Goal: Task Accomplishment & Management: Manage account settings

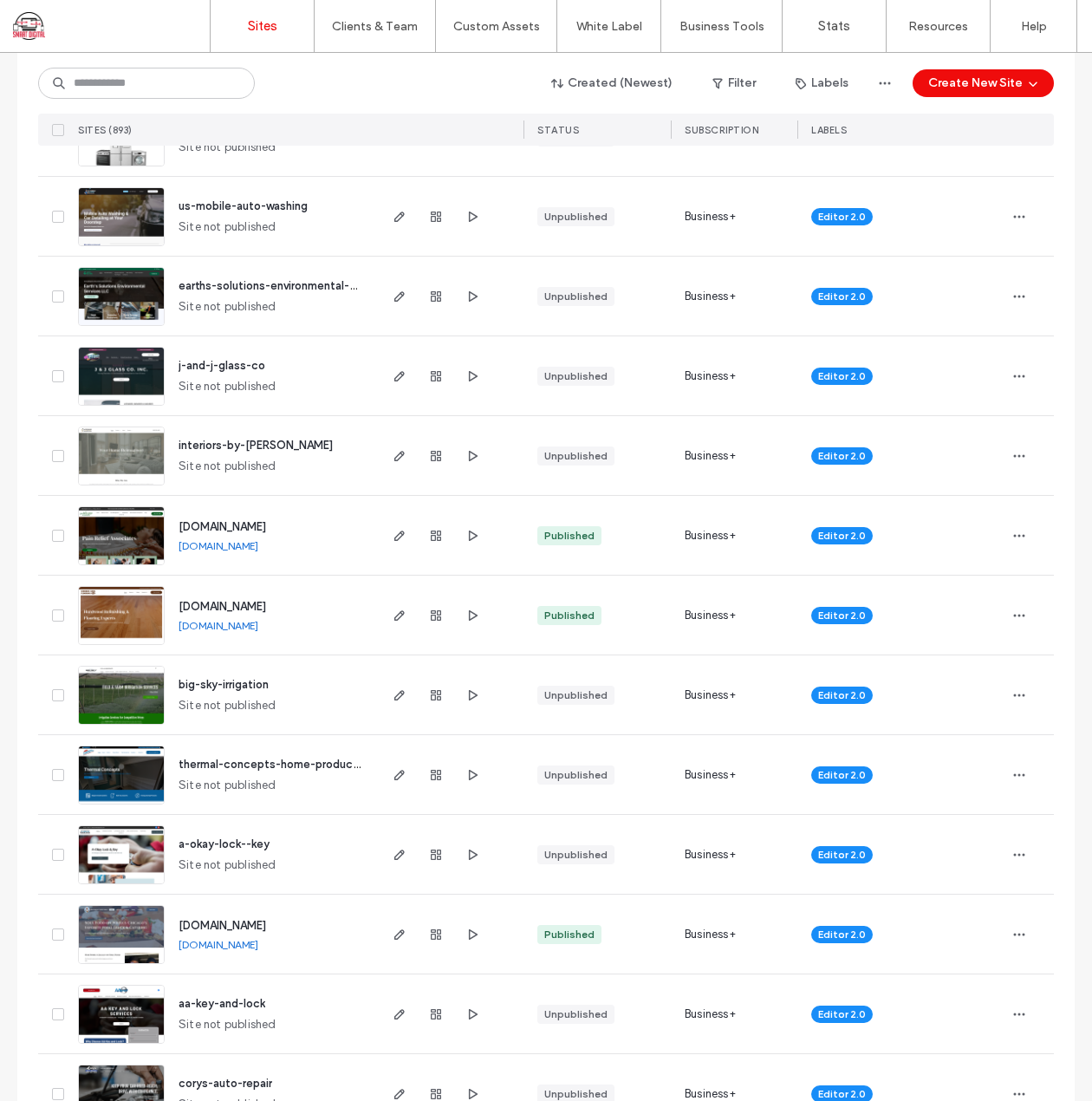
scroll to position [347, 0]
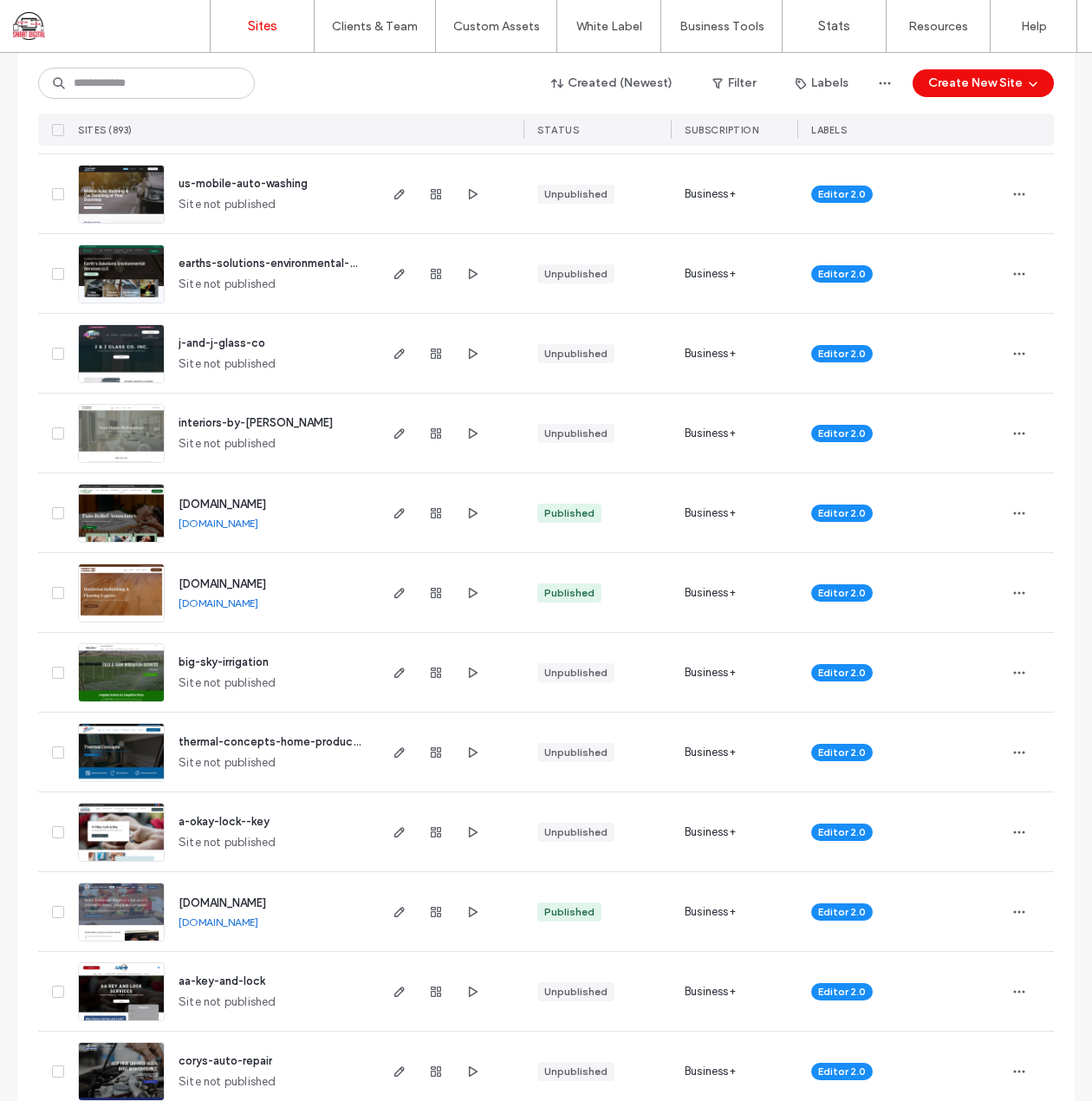
click at [199, 337] on span "j-and-j-glass-co" at bounding box center [223, 343] width 87 height 13
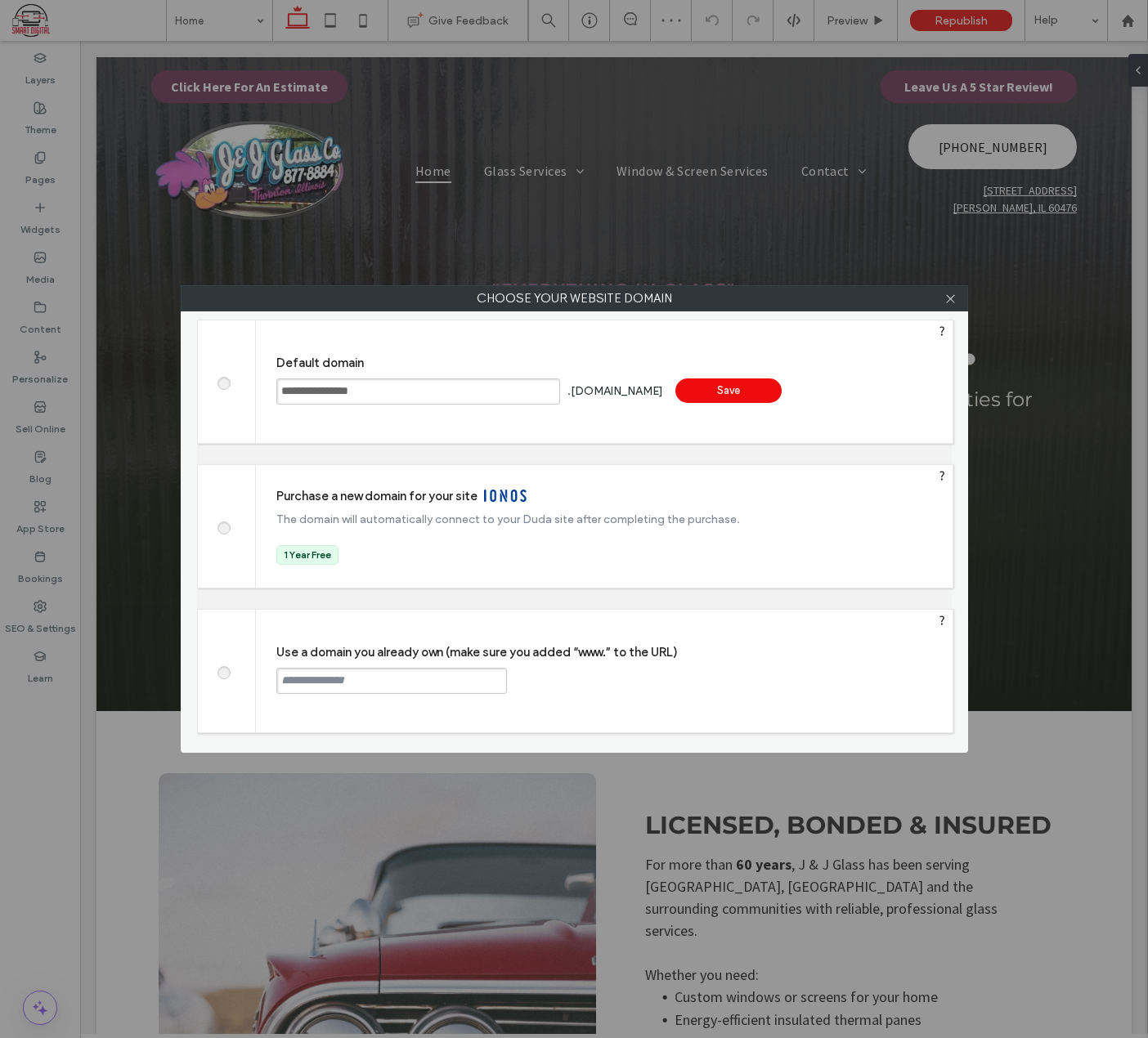
click at [383, 692] on div "Use a domain you already own (make sure you added “www.” to the URL) Continue" at bounding box center [604, 671] width 697 height 122
click at [386, 679] on input "text" at bounding box center [391, 681] width 230 height 26
paste input "**********"
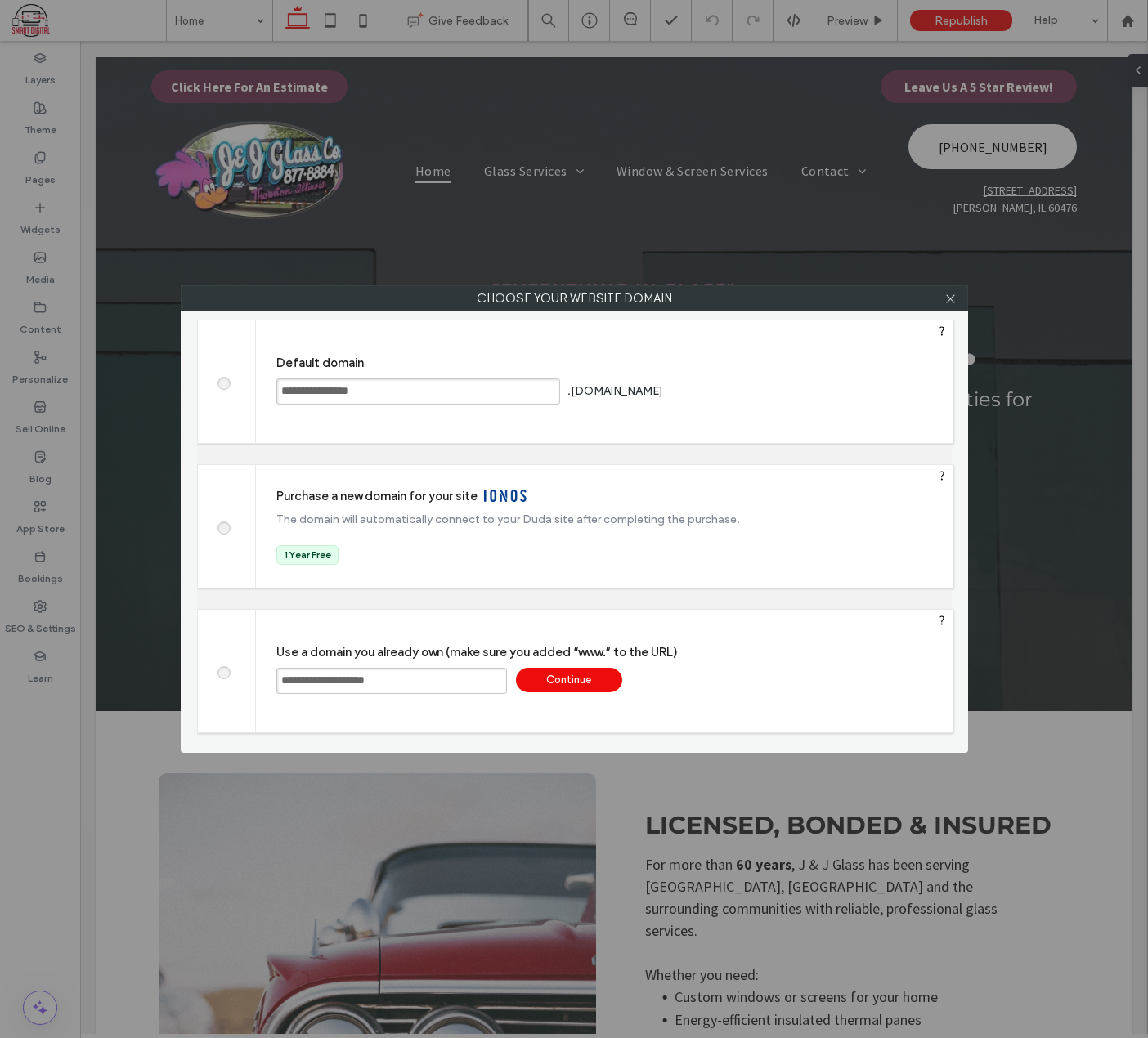
type input "**********"
click at [599, 681] on div "Continue" at bounding box center [568, 680] width 106 height 24
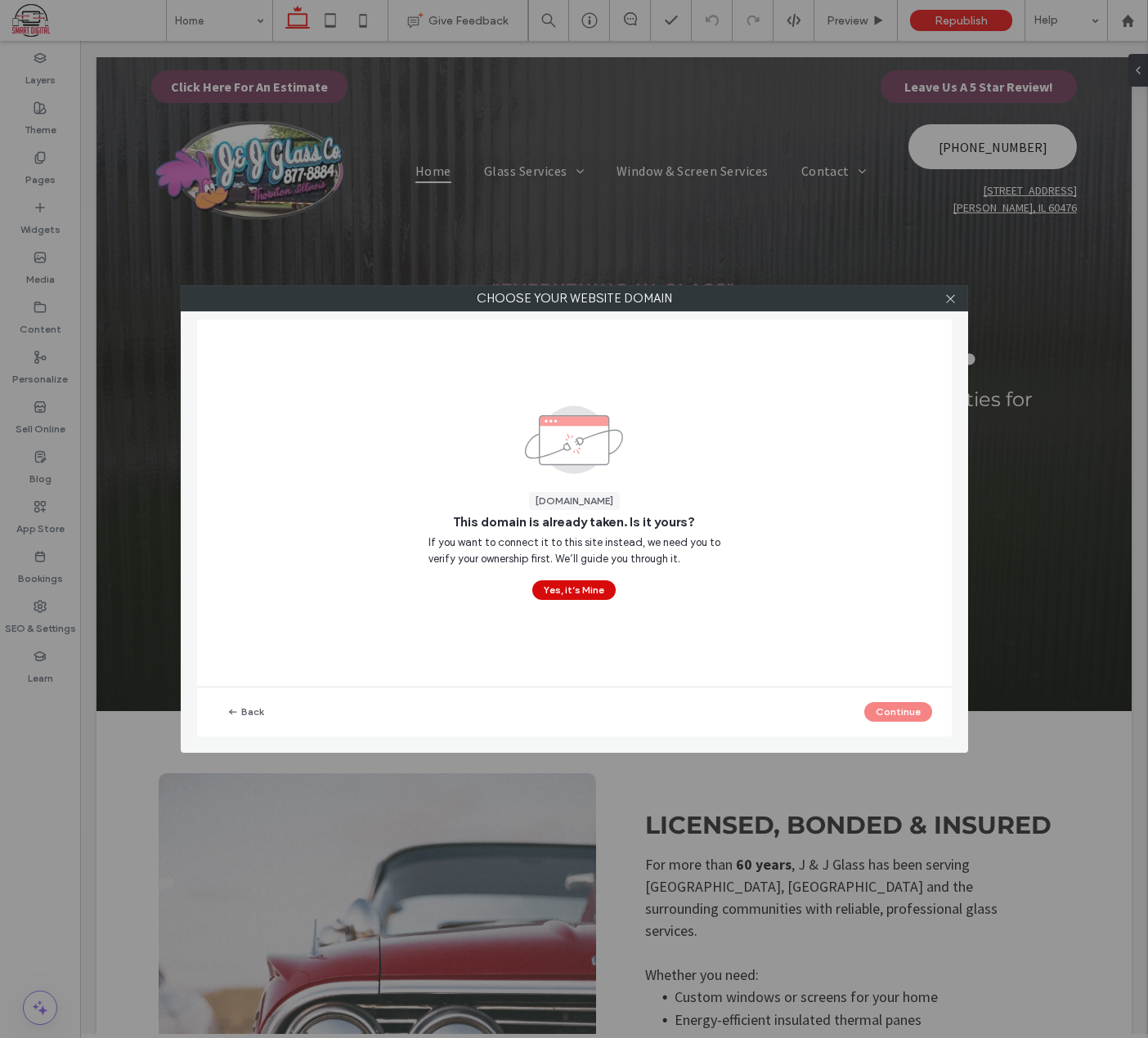
click at [550, 587] on button "Yes, it’s Mine" at bounding box center [574, 590] width 83 height 20
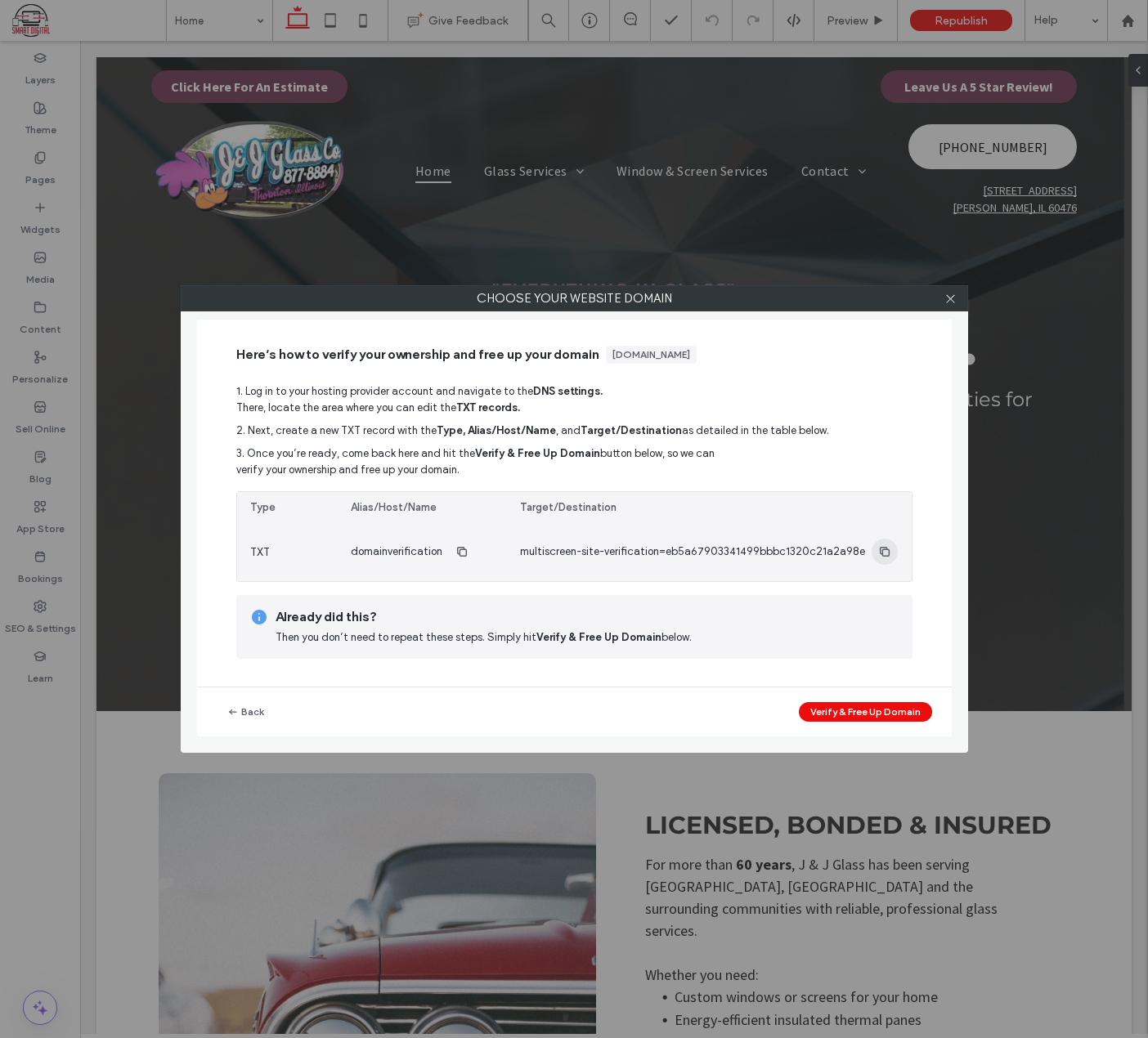
click at [878, 552] on icon "button" at bounding box center [884, 551] width 13 height 13
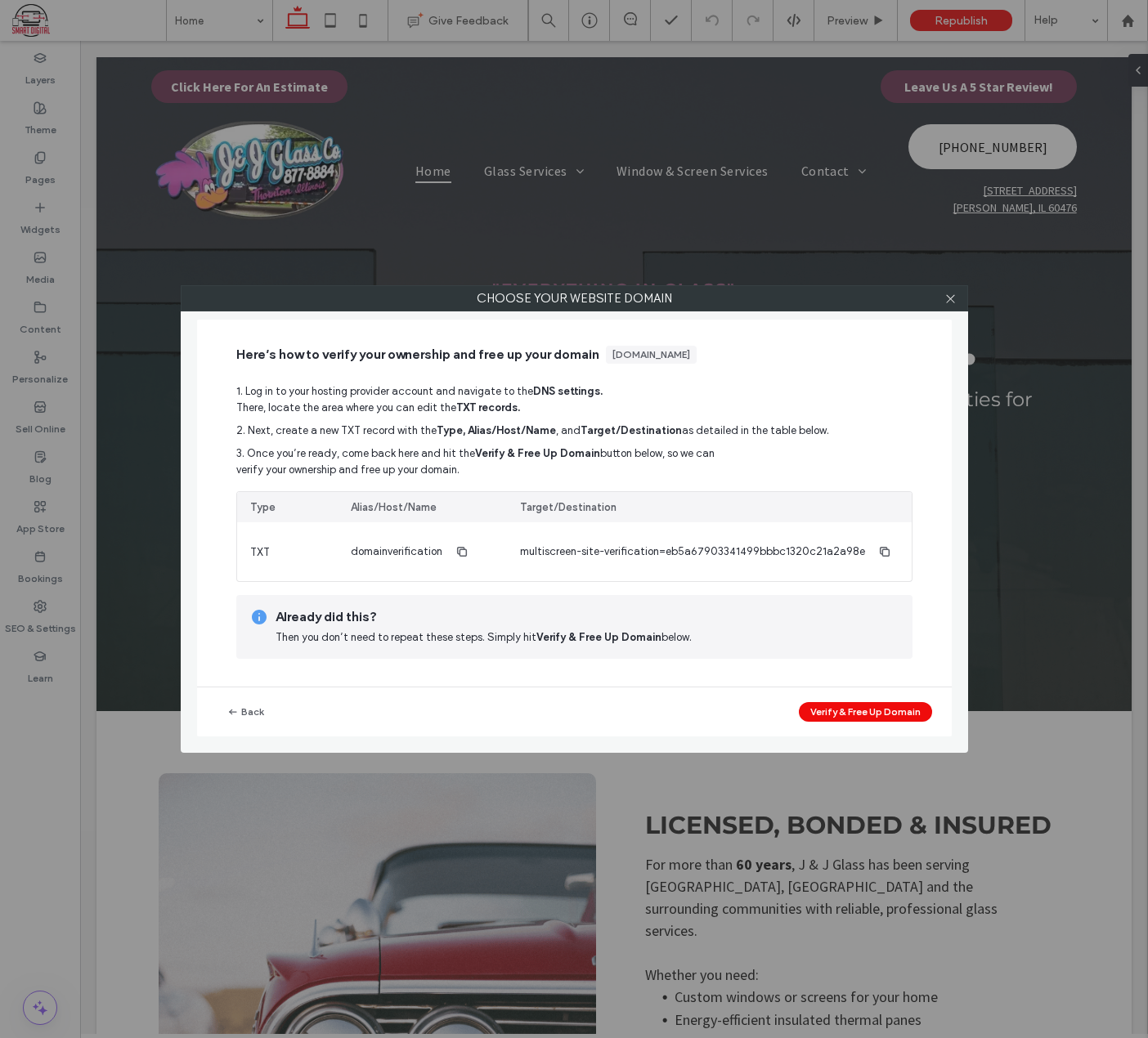
click at [817, 726] on div "Back Verify & Free Up Domain" at bounding box center [574, 712] width 755 height 49
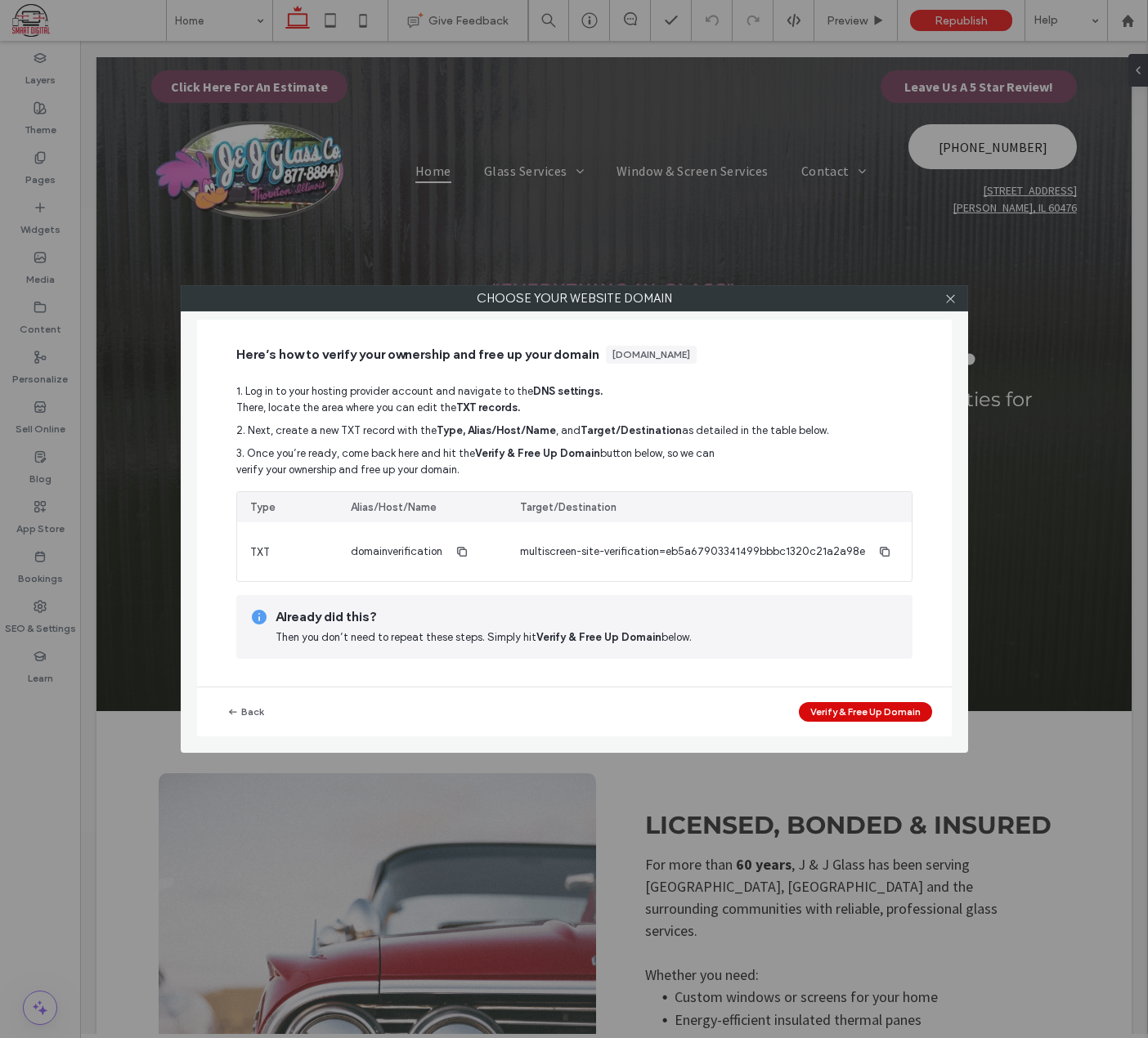
click at [816, 710] on button "Verify & Free Up Domain" at bounding box center [865, 712] width 133 height 20
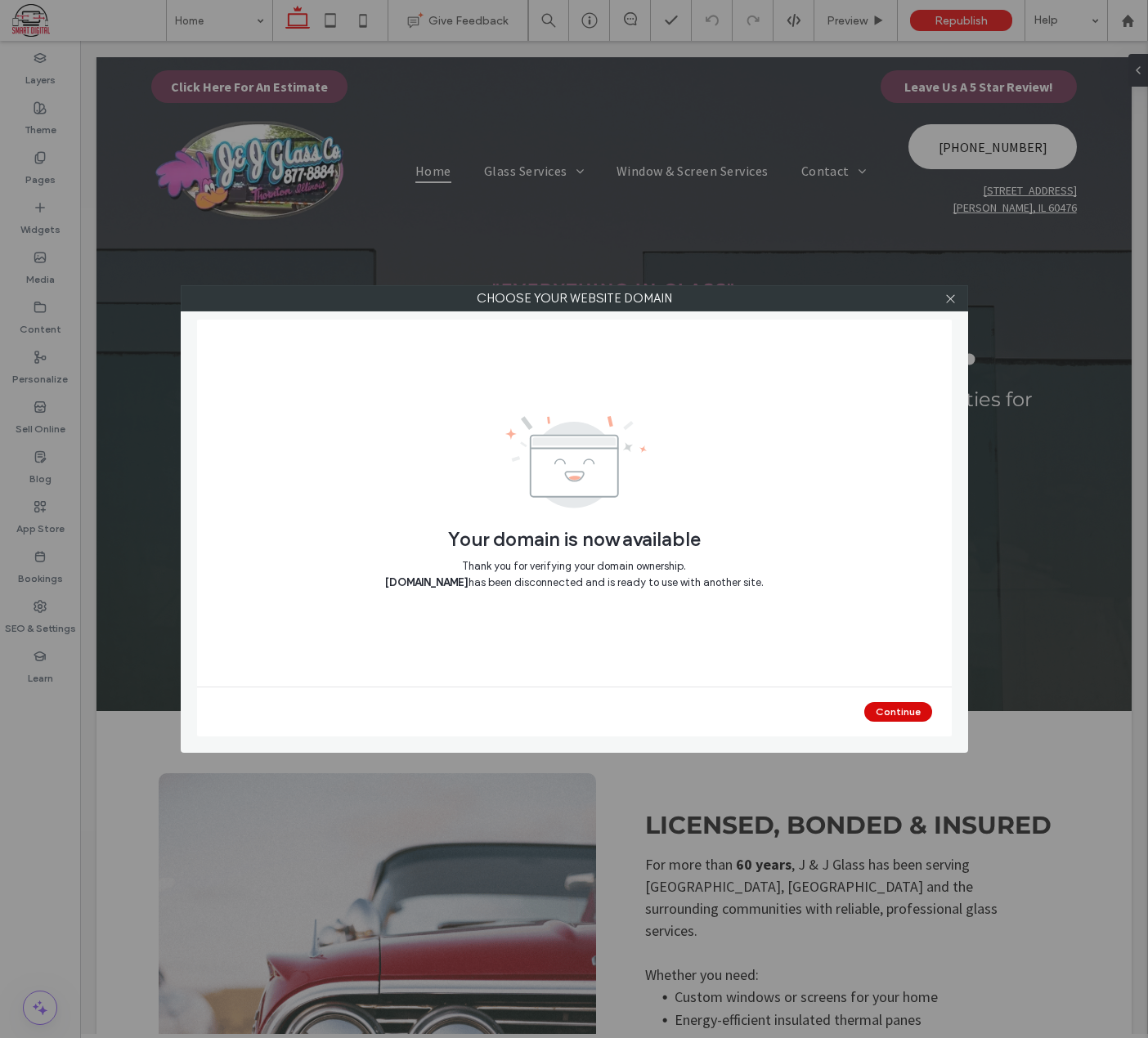
click at [903, 707] on button "Continue" at bounding box center [898, 712] width 68 height 20
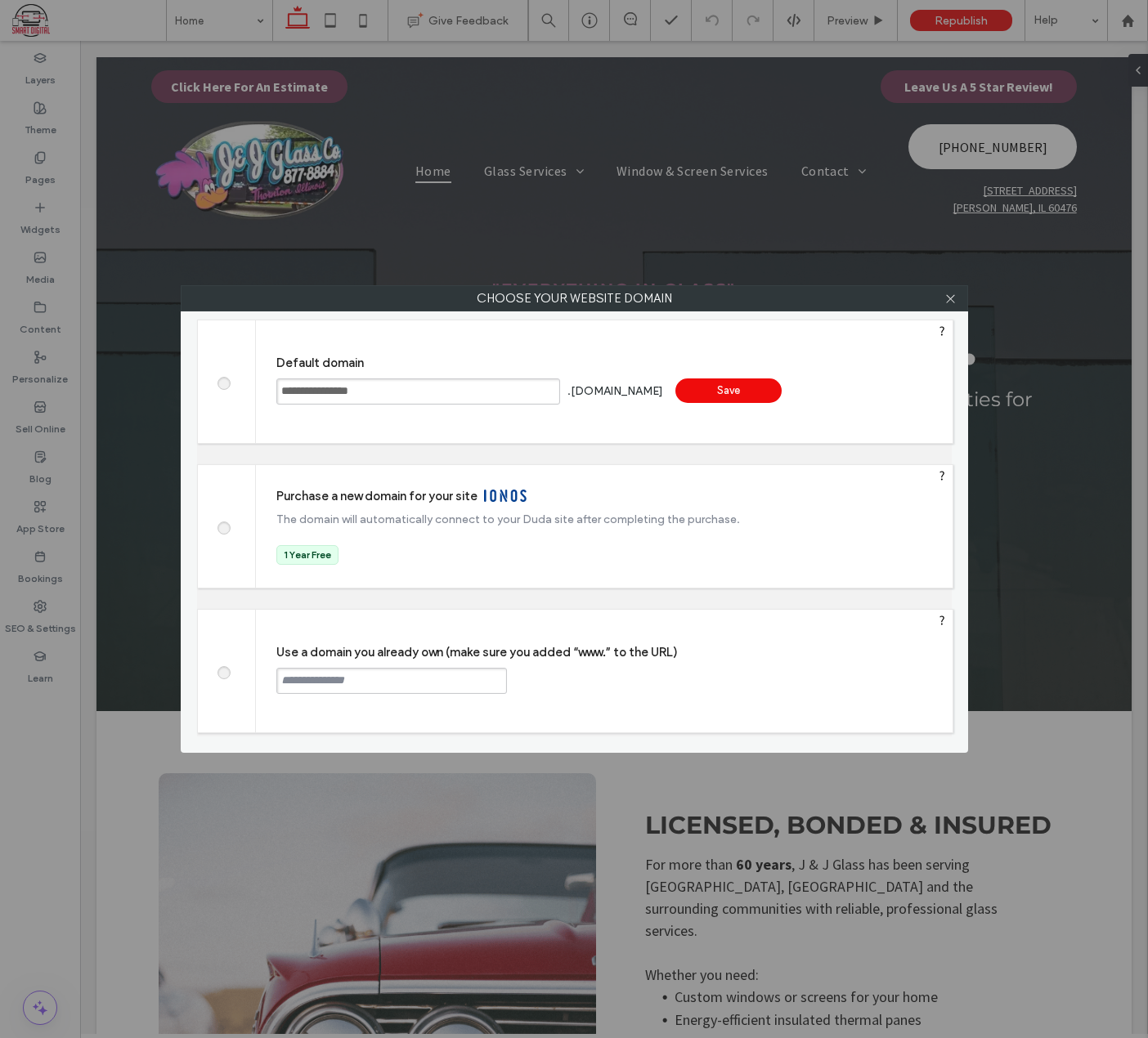
click at [390, 681] on input "text" at bounding box center [391, 681] width 230 height 26
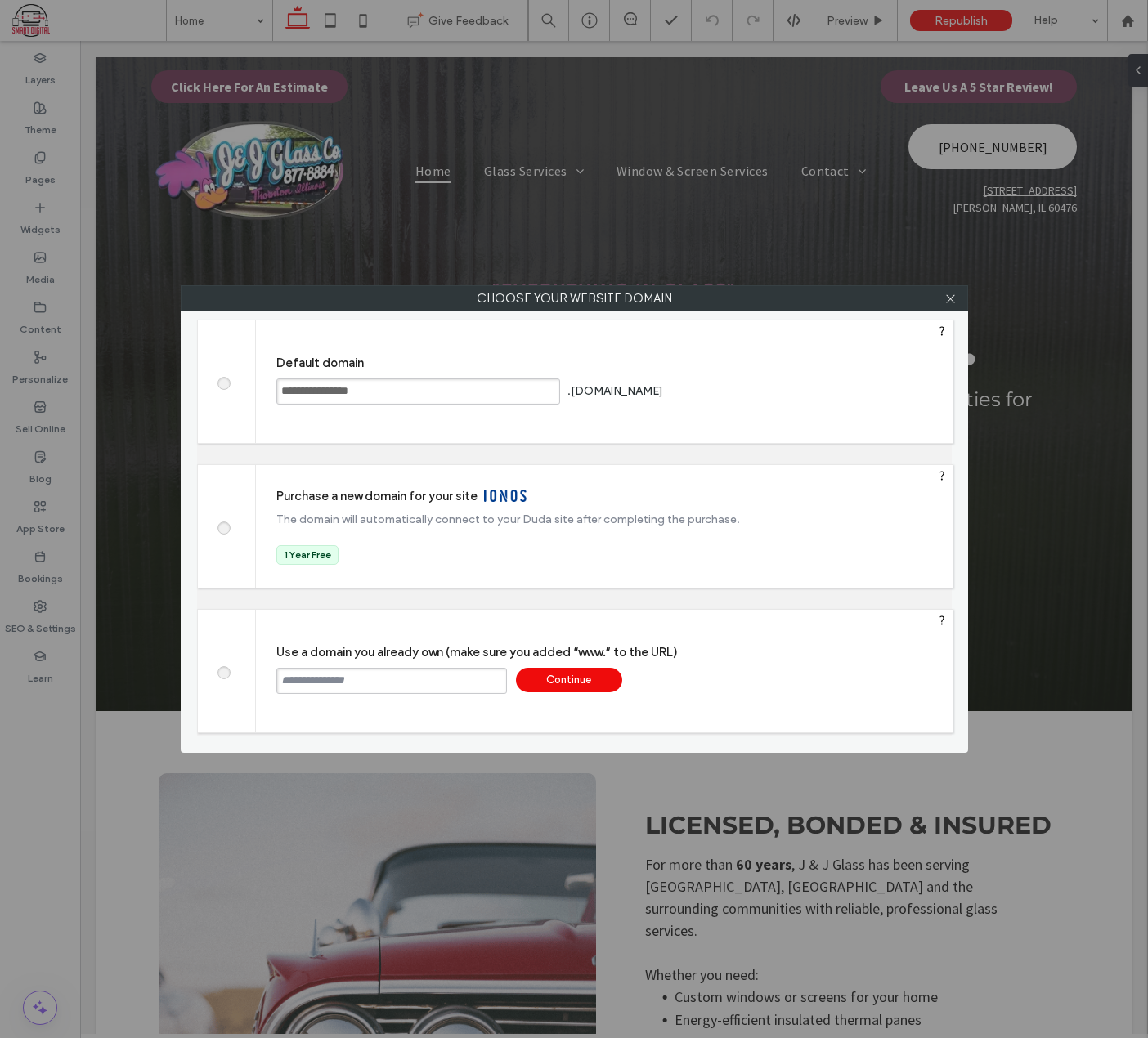
paste input "**********"
type input "**********"
click at [582, 678] on div "Continue" at bounding box center [568, 680] width 106 height 24
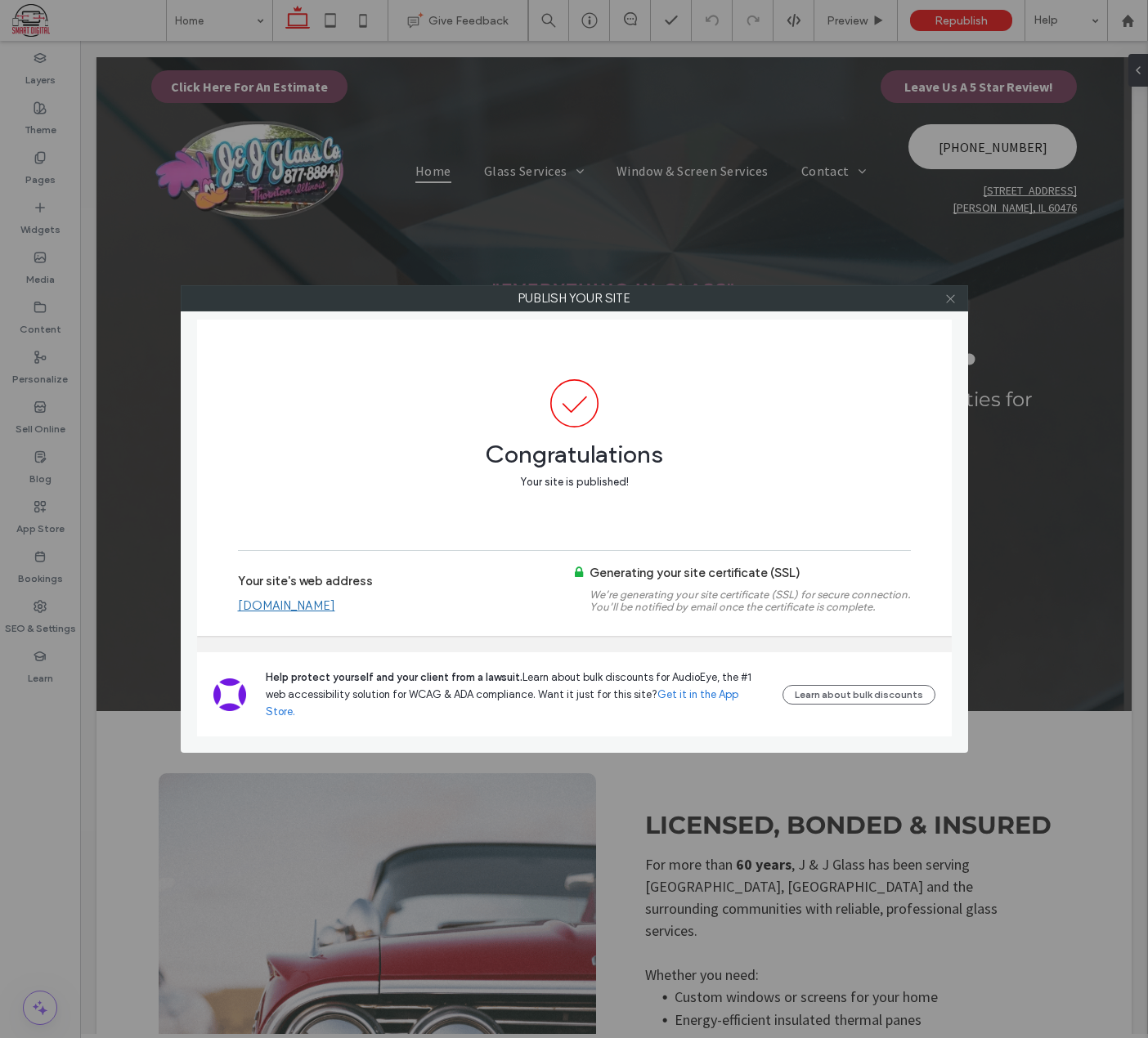
click at [950, 301] on icon at bounding box center [951, 299] width 13 height 13
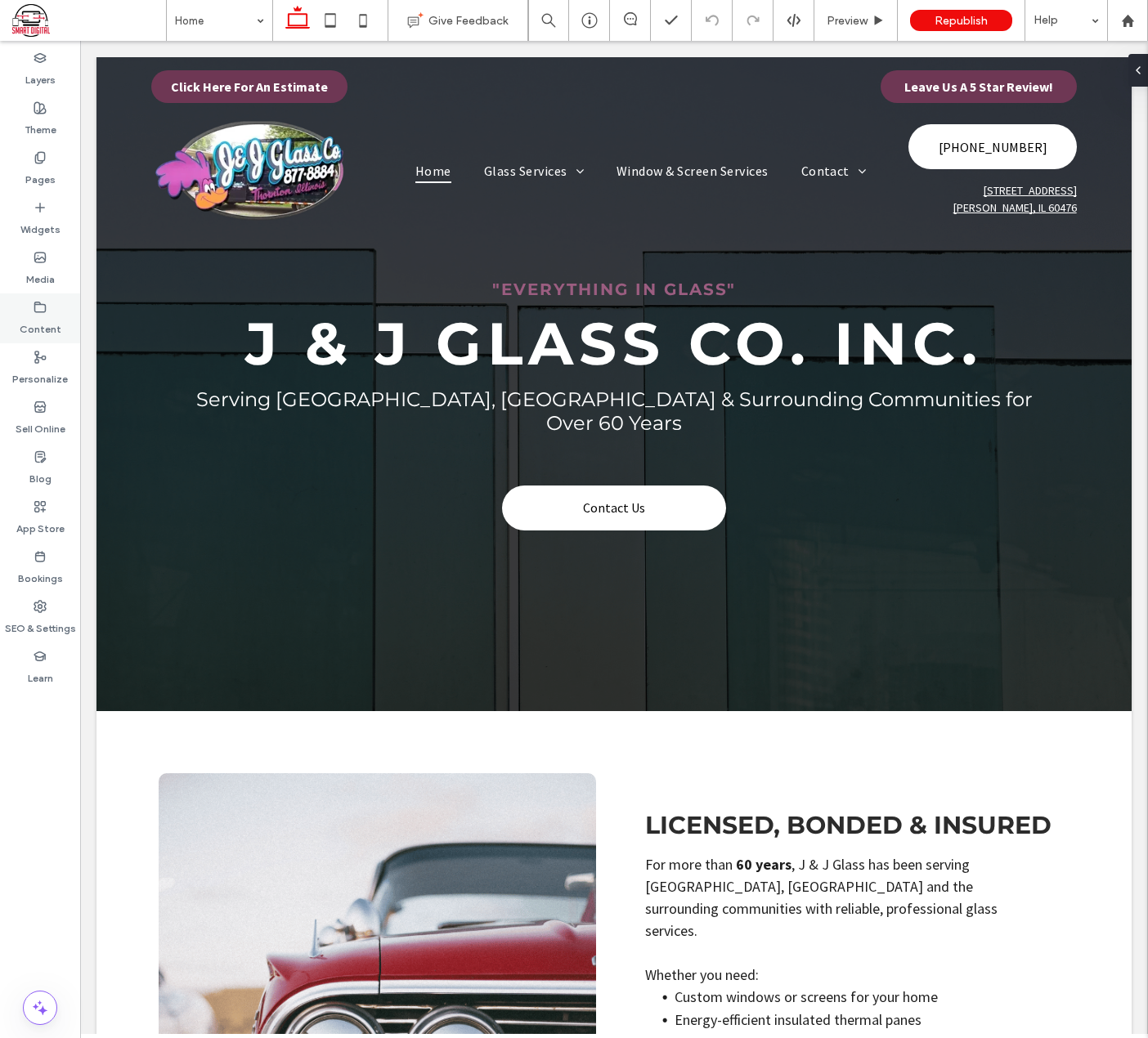
click at [35, 311] on use at bounding box center [40, 306] width 11 height 10
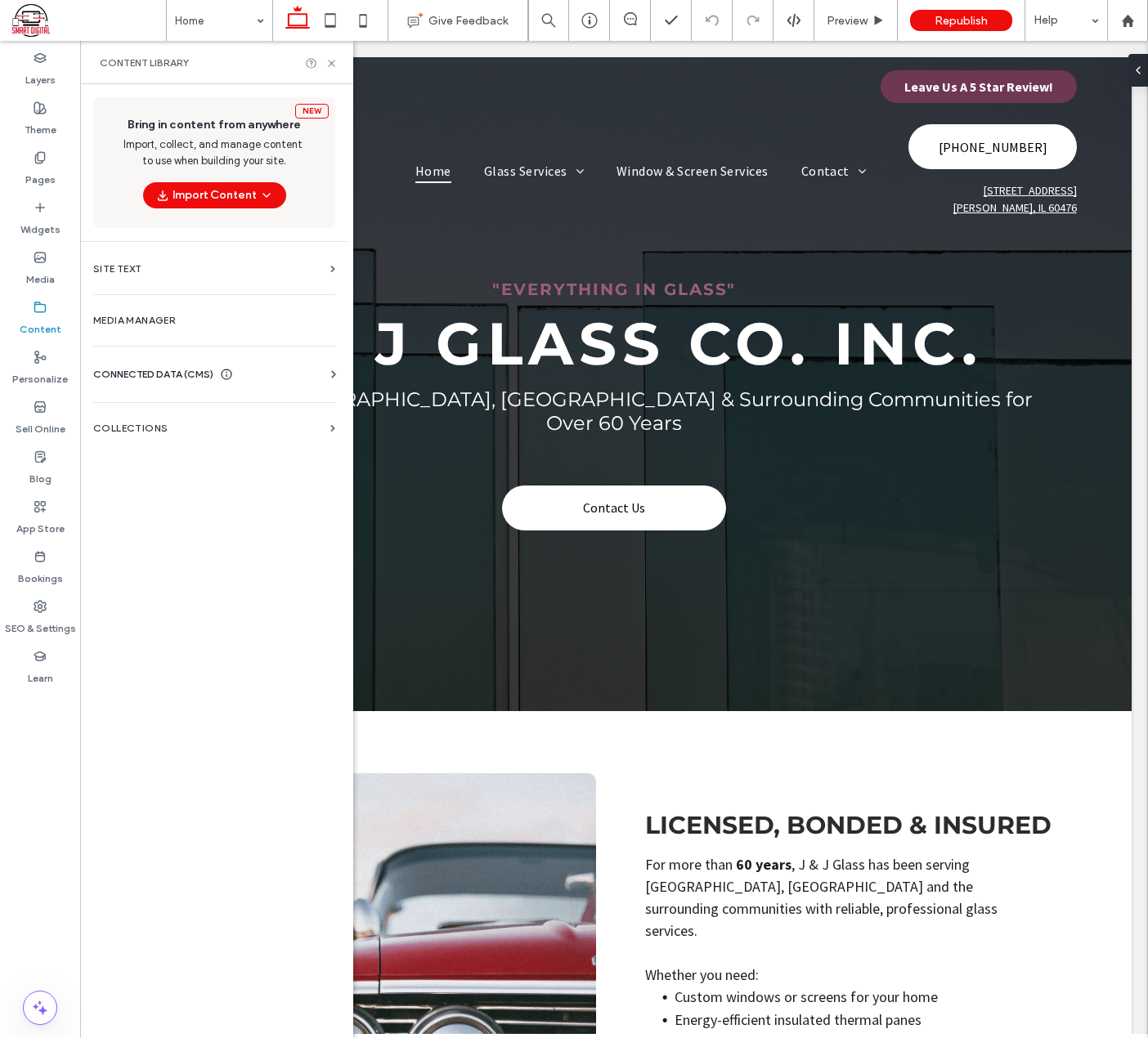
click at [161, 381] on span "CONNECTED DATA (CMS)" at bounding box center [153, 374] width 121 height 16
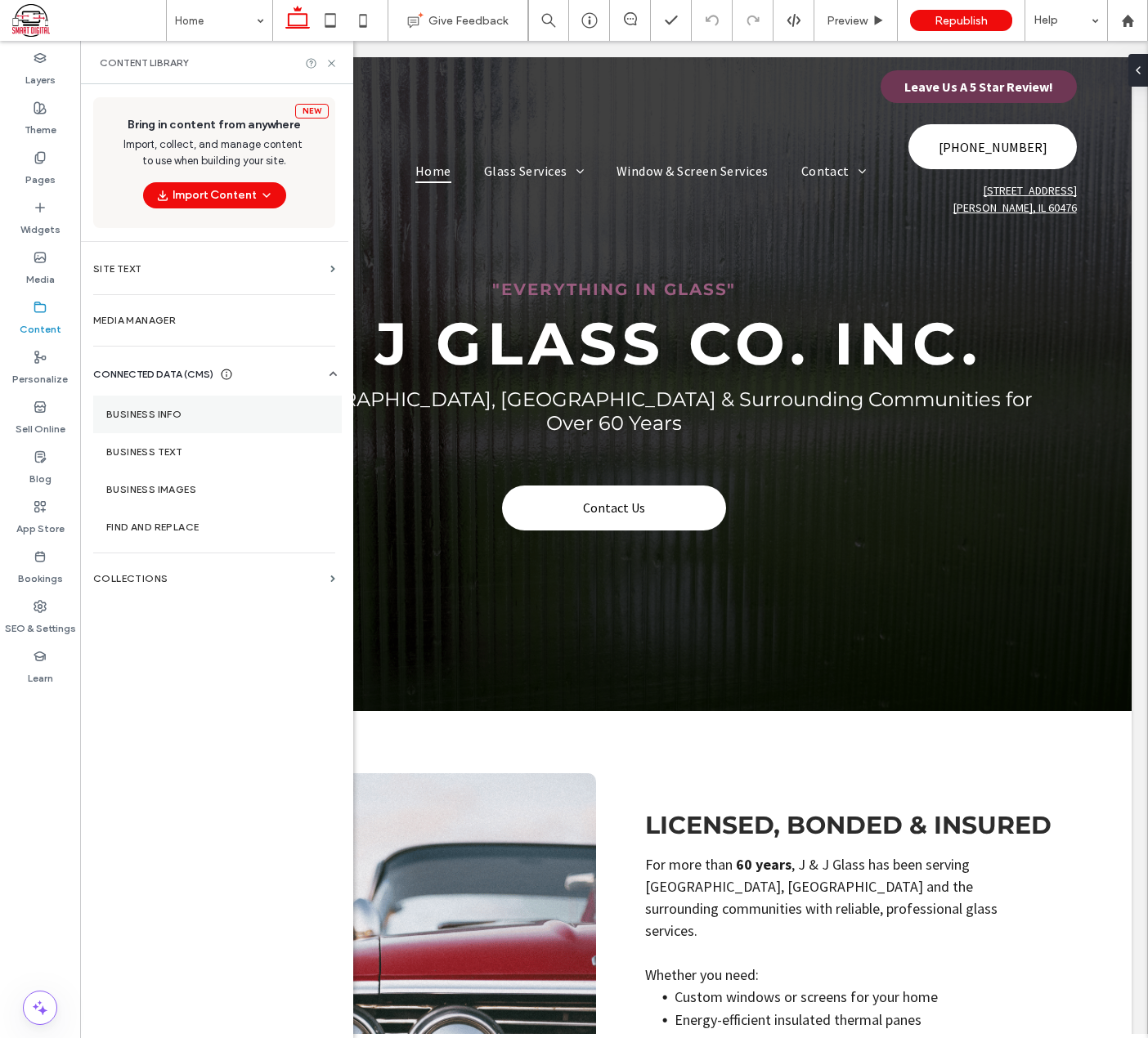
click at [163, 411] on label "Business Info" at bounding box center [217, 414] width 222 height 12
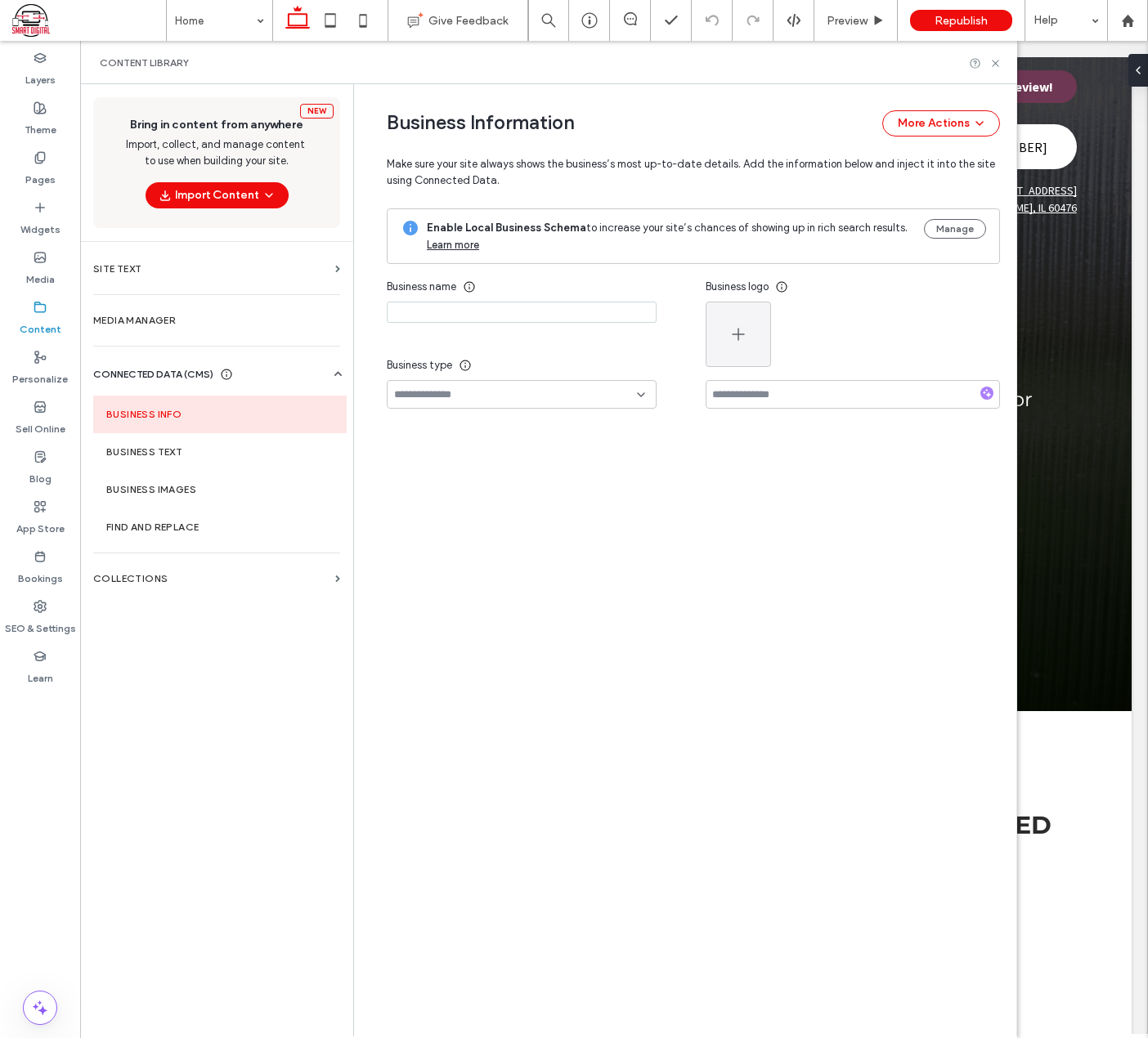
type input "**********"
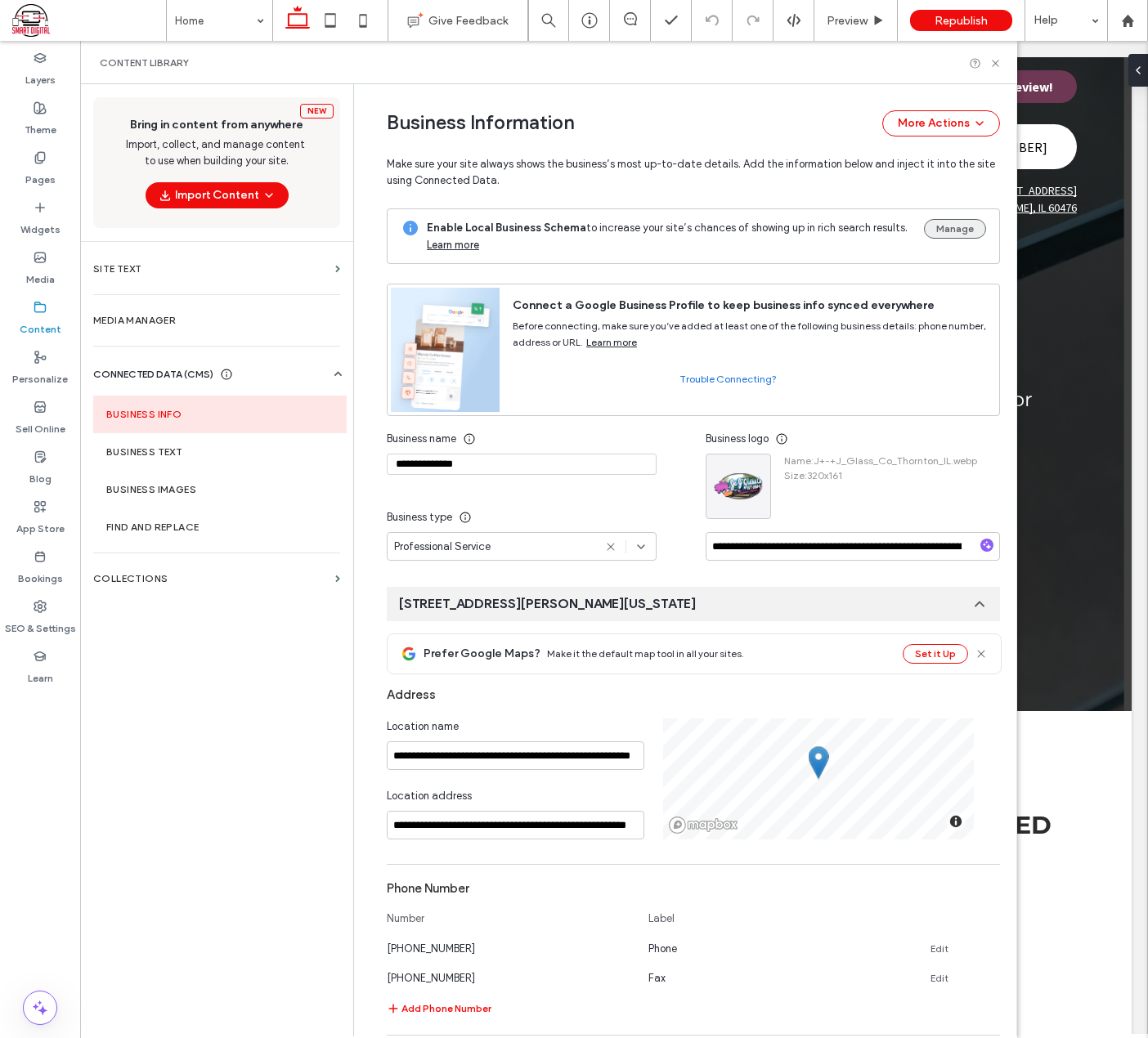
click at [961, 224] on button "Manage" at bounding box center [955, 229] width 63 height 20
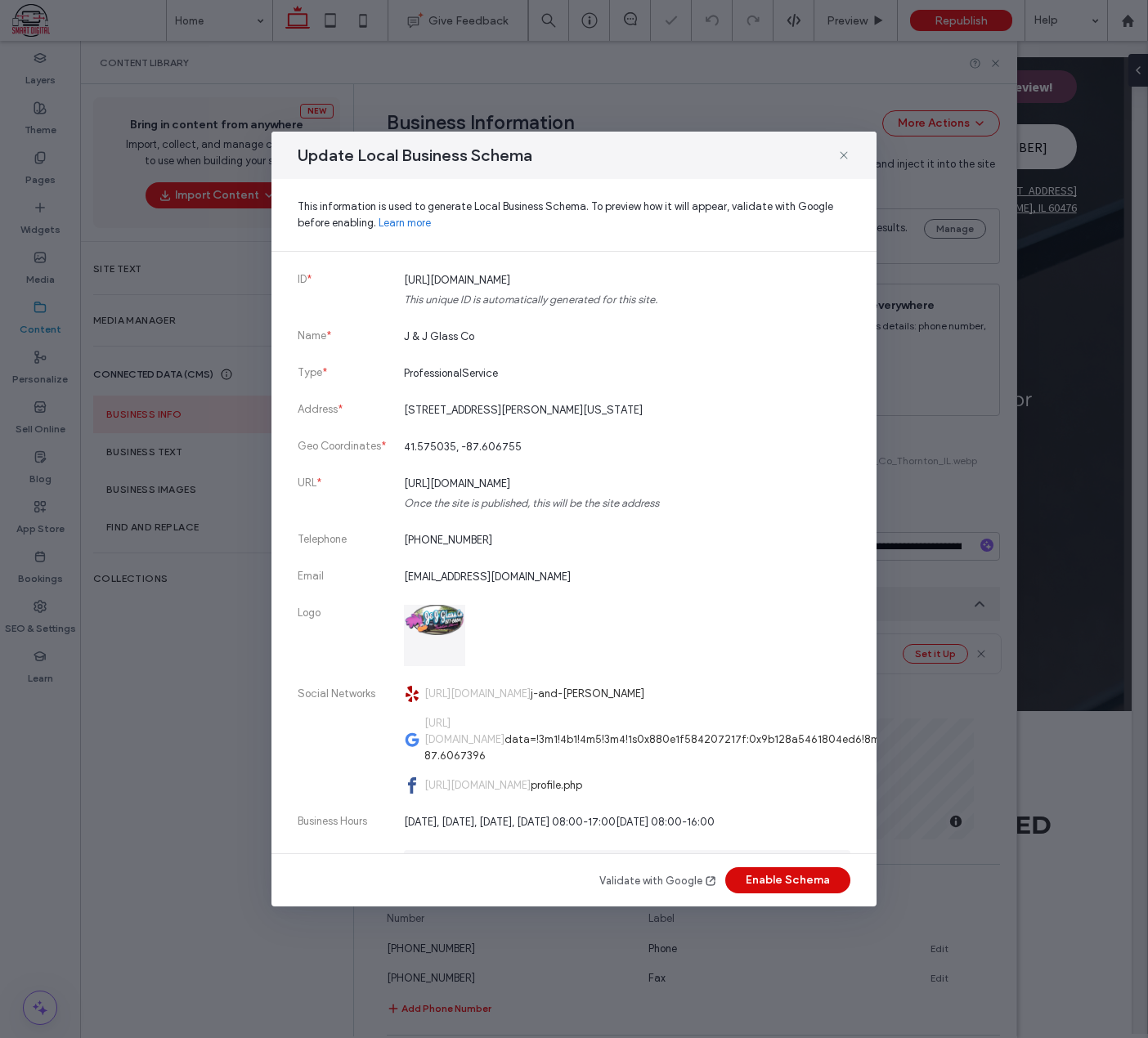
click at [803, 872] on button "Enable Schema" at bounding box center [788, 880] width 125 height 26
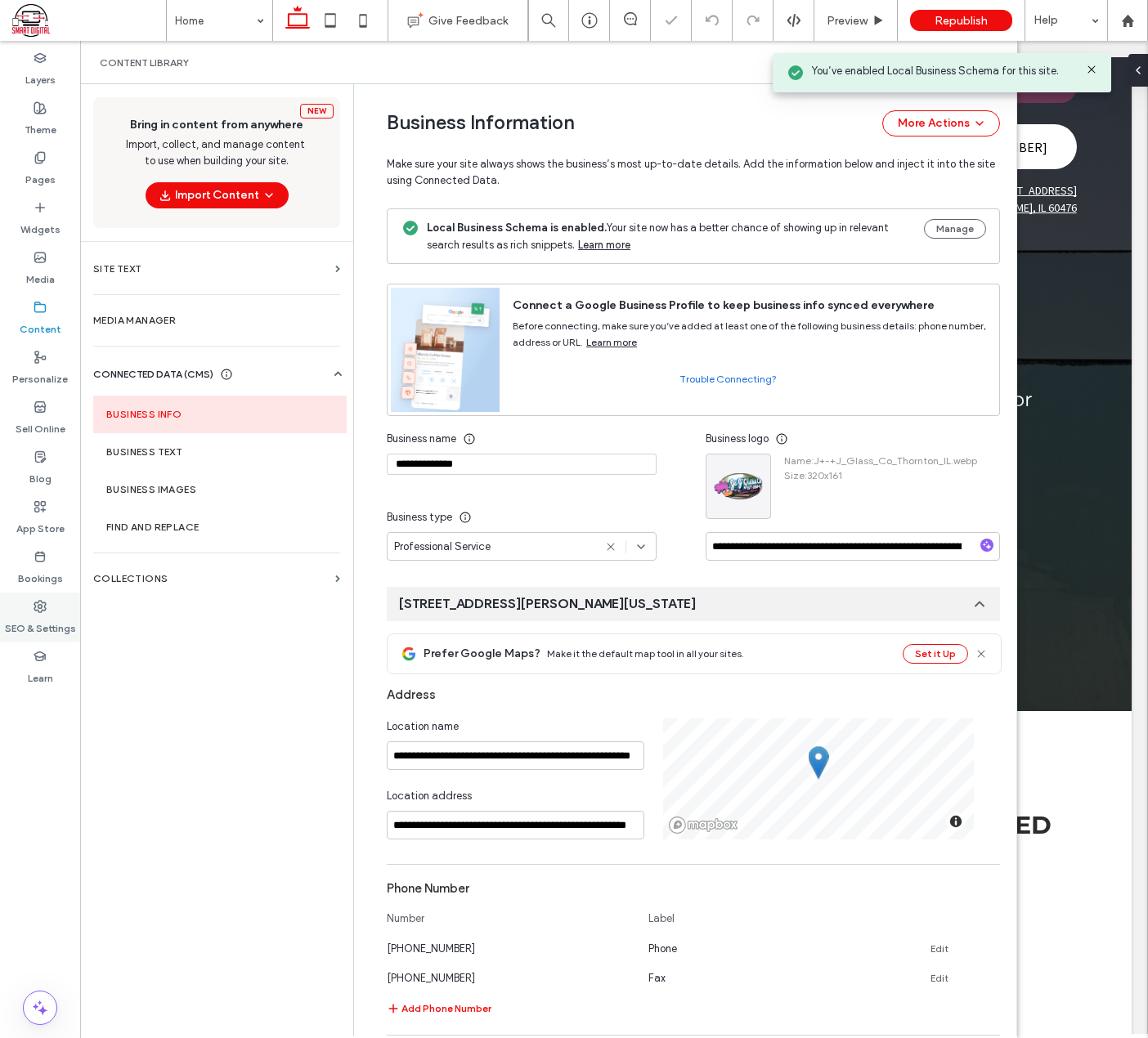
click at [54, 622] on label "SEO & Settings" at bounding box center [40, 624] width 71 height 23
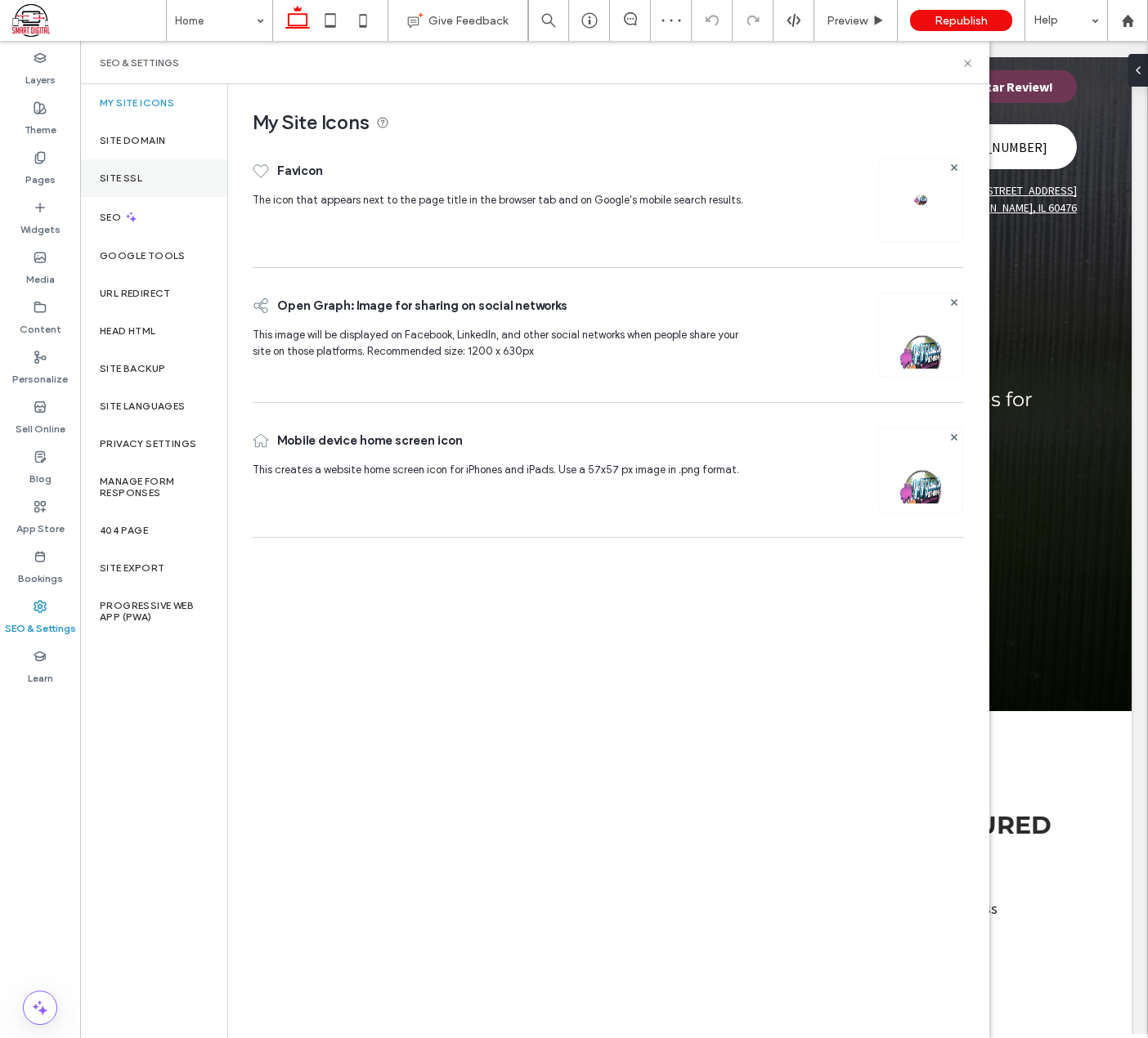
click at [138, 178] on label "Site SSL" at bounding box center [122, 178] width 43 height 12
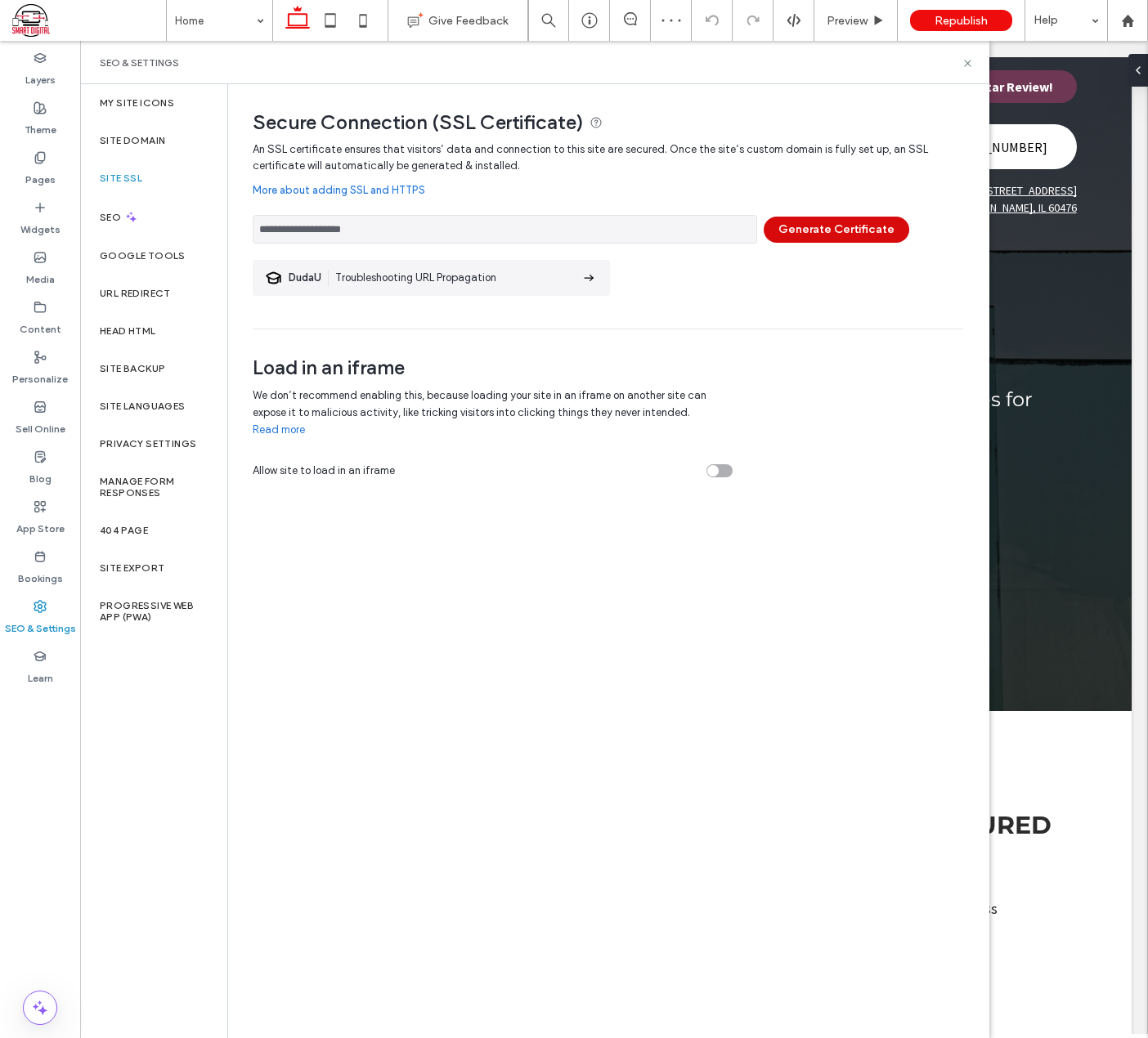
click at [866, 223] on button "Generate Certificate" at bounding box center [836, 229] width 146 height 26
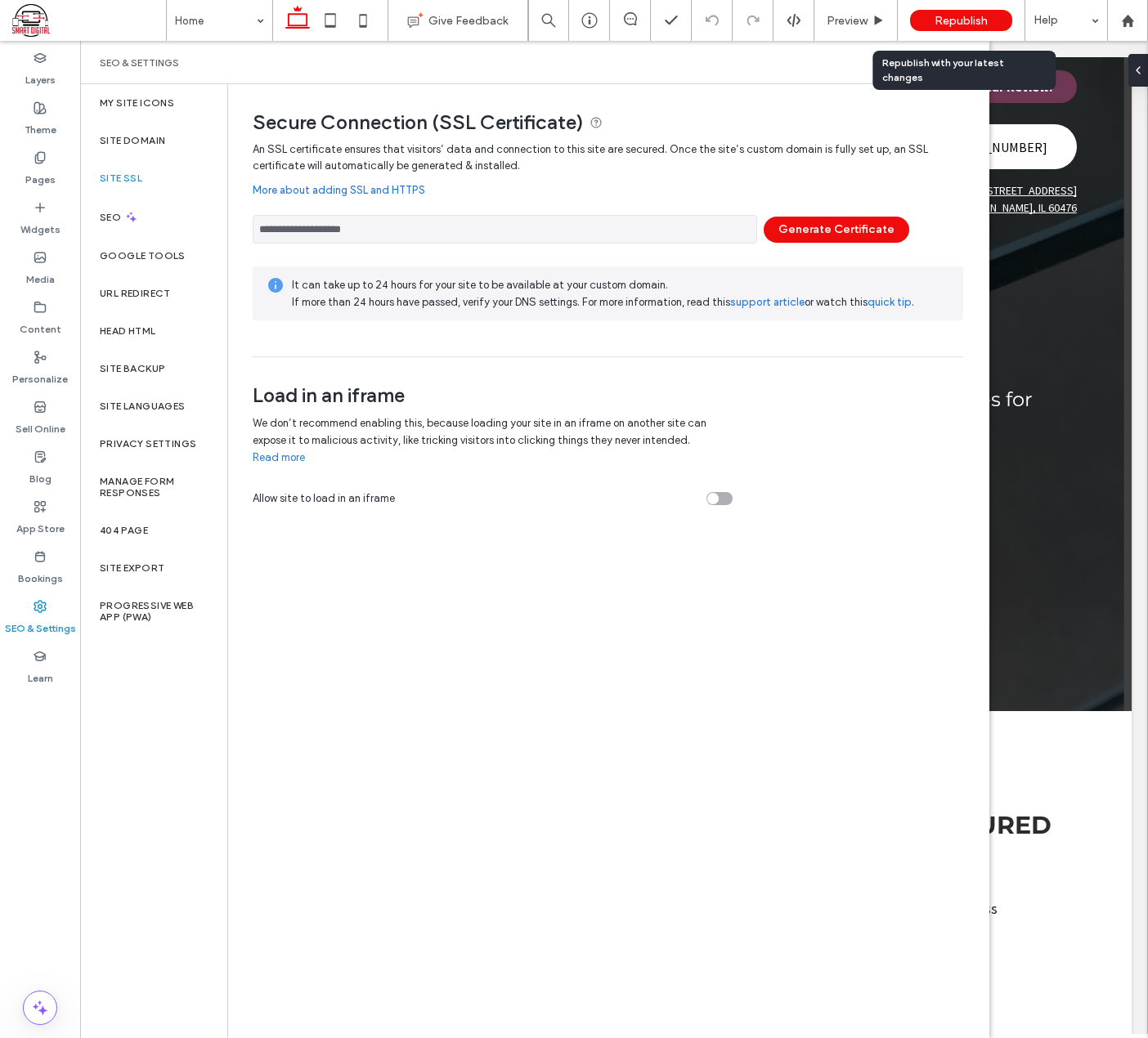
click at [961, 10] on div "Republish" at bounding box center [960, 21] width 102 height 21
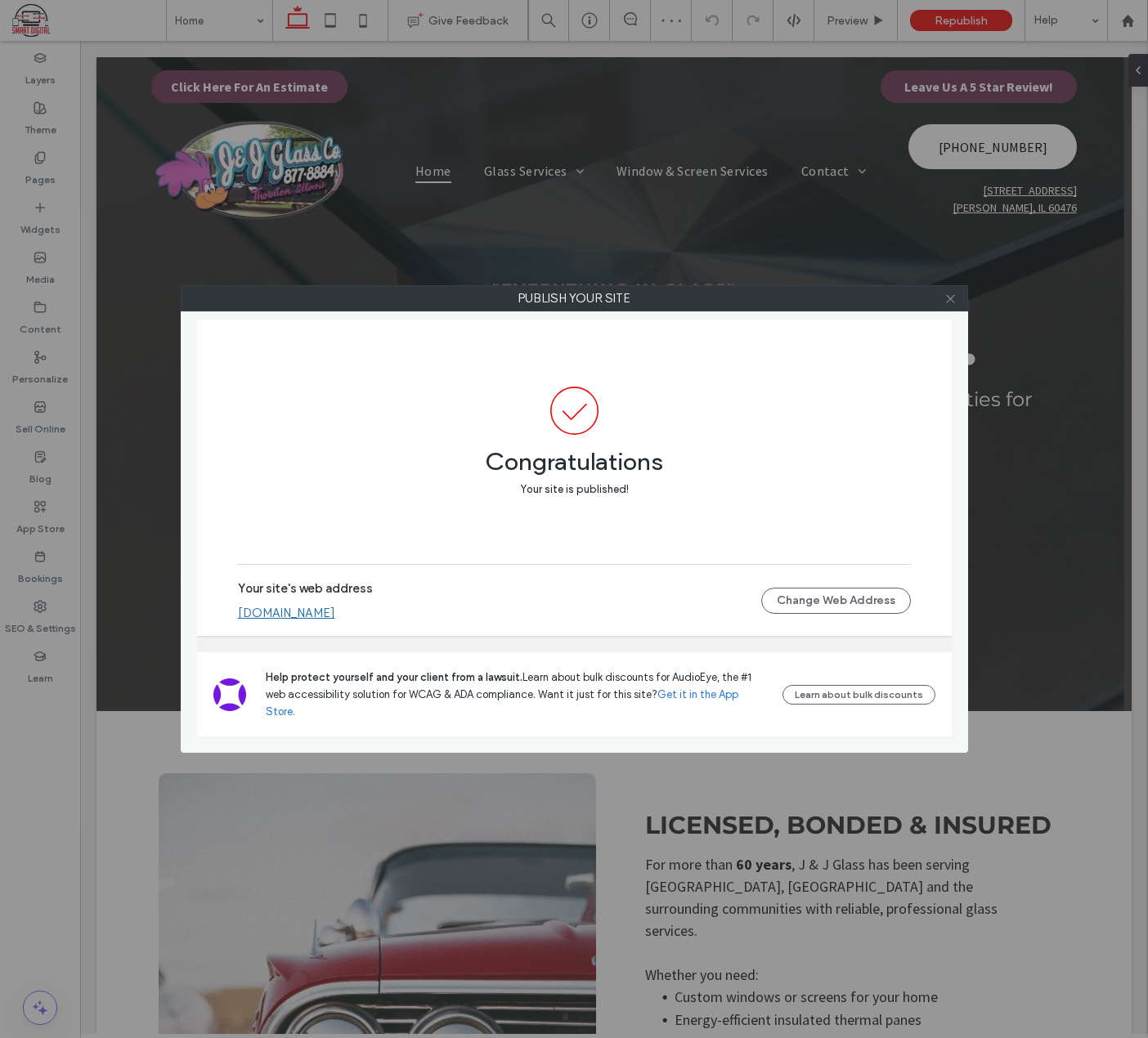
click at [951, 305] on span at bounding box center [951, 297] width 13 height 24
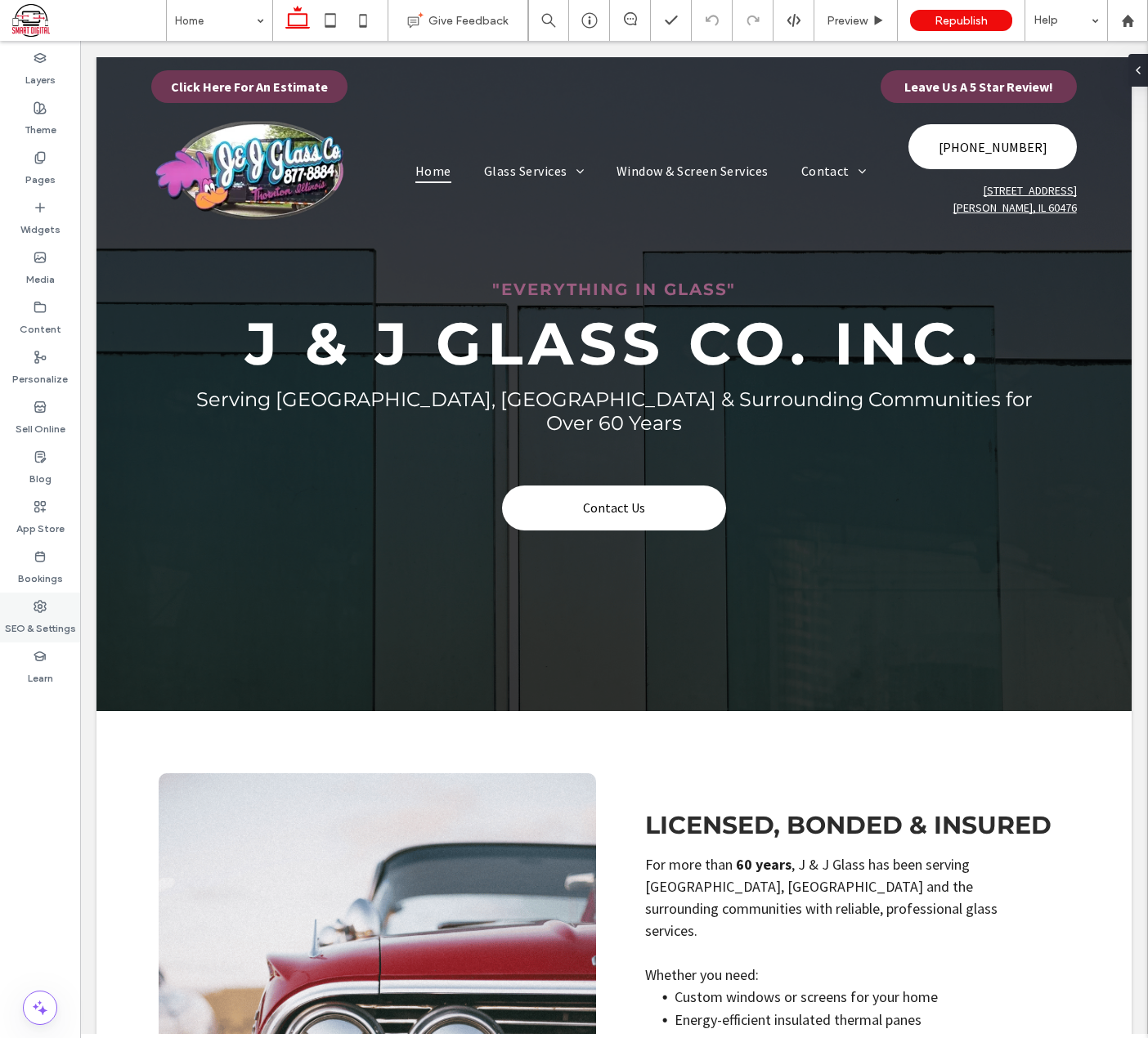
click at [63, 619] on label "SEO & Settings" at bounding box center [40, 624] width 71 height 23
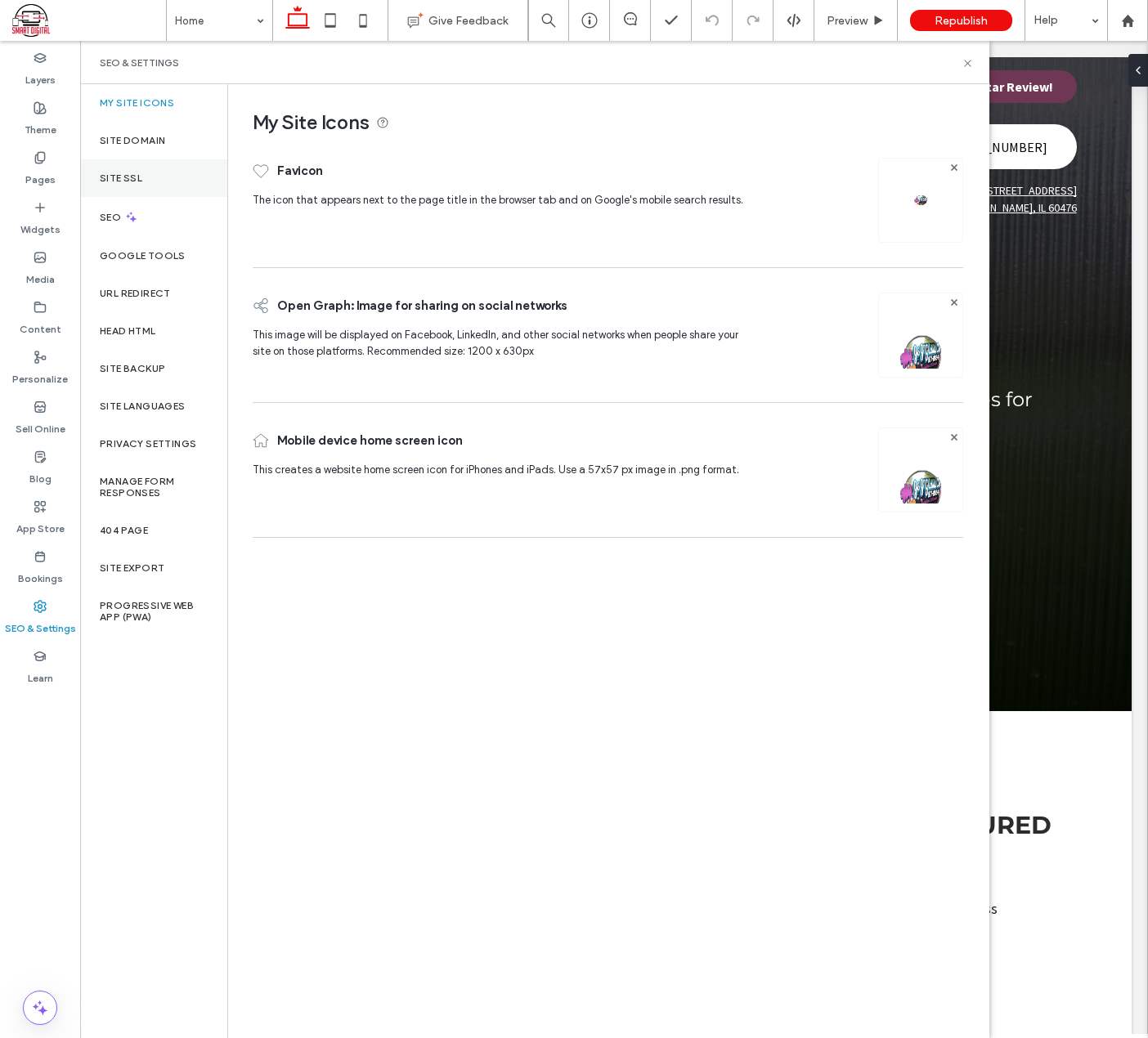
click at [143, 184] on div "Site SSL" at bounding box center [154, 178] width 147 height 38
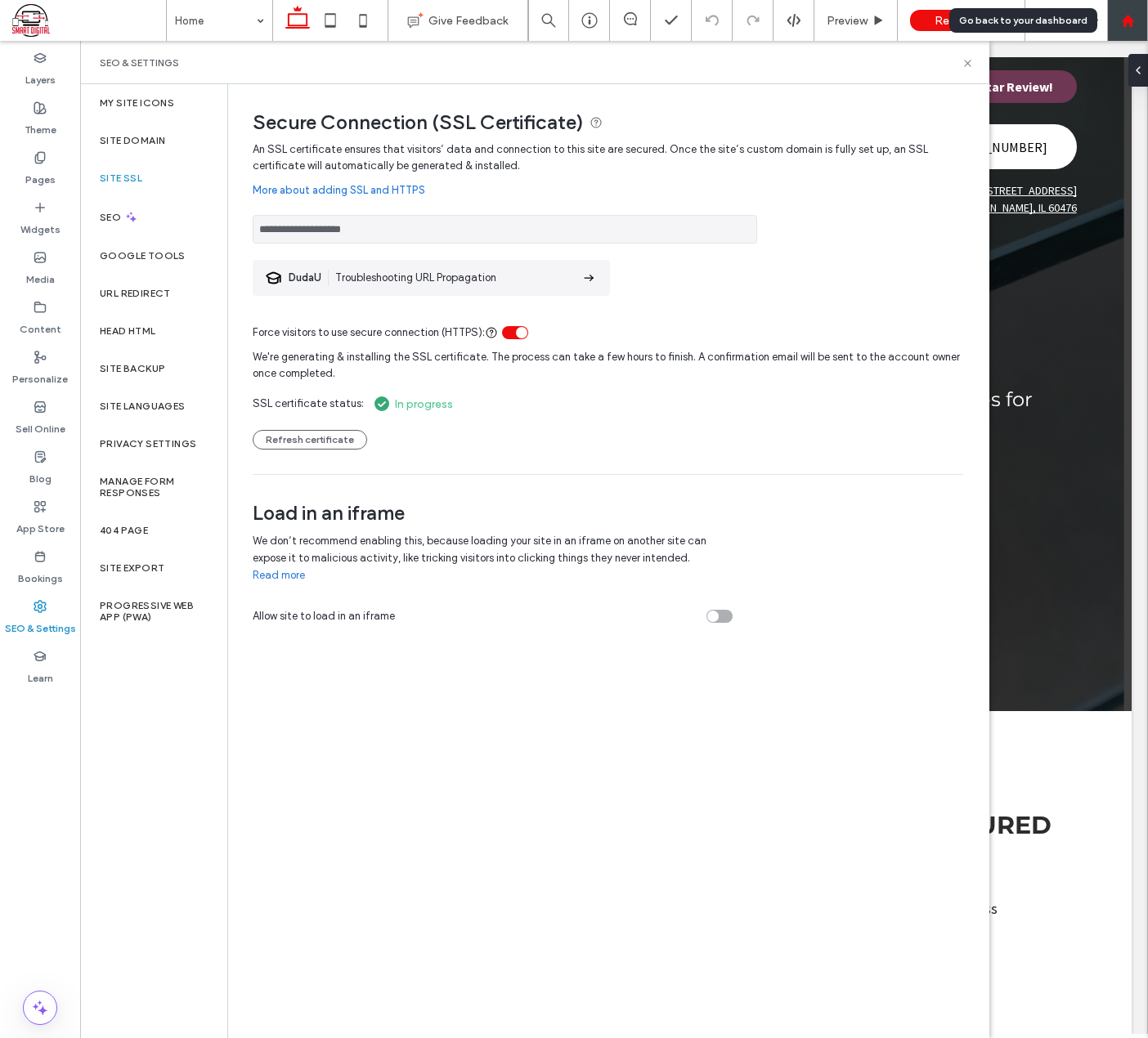
click at [1121, 17] on icon at bounding box center [1128, 21] width 14 height 14
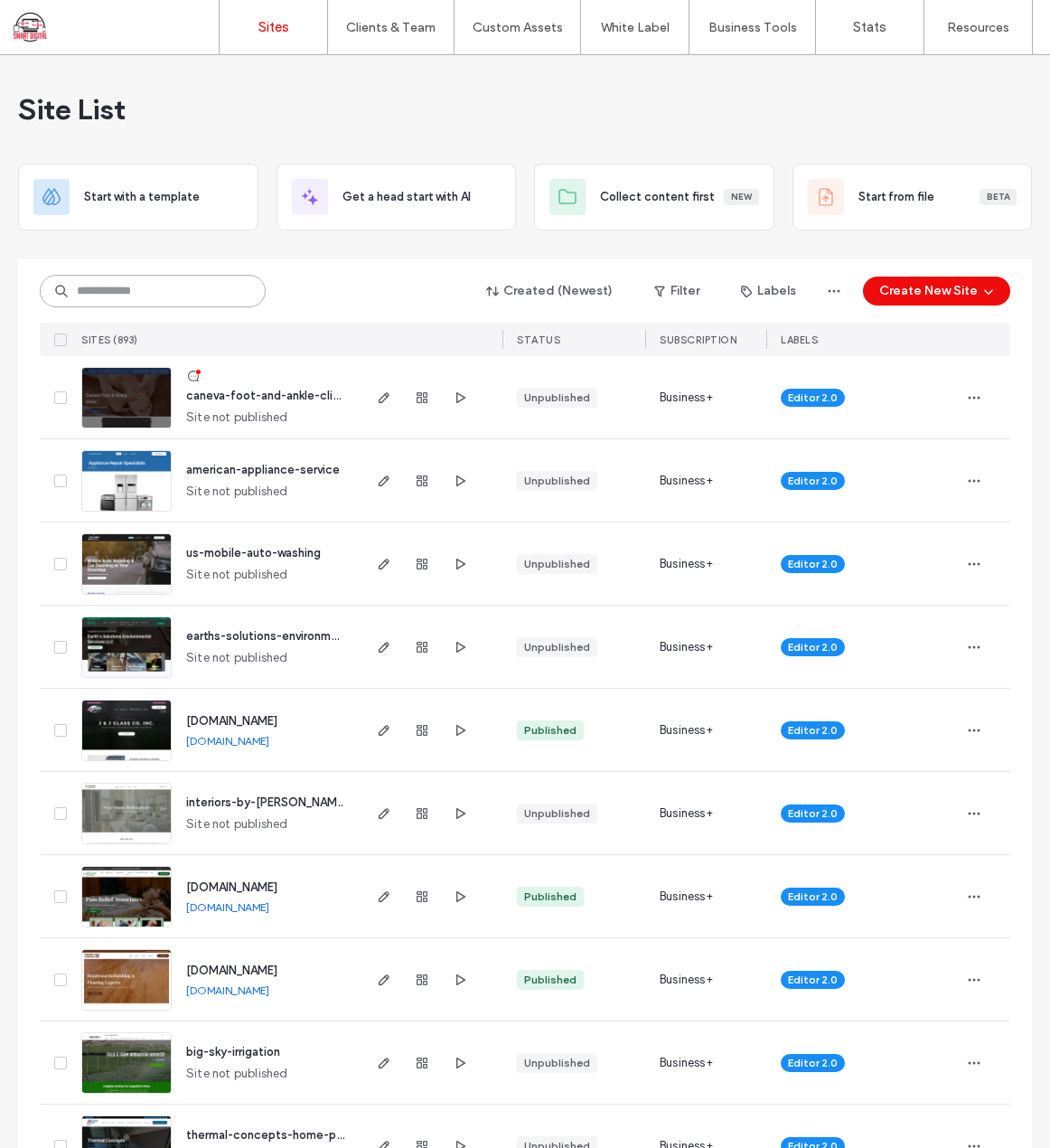
click at [98, 299] on input at bounding box center [152, 290] width 226 height 33
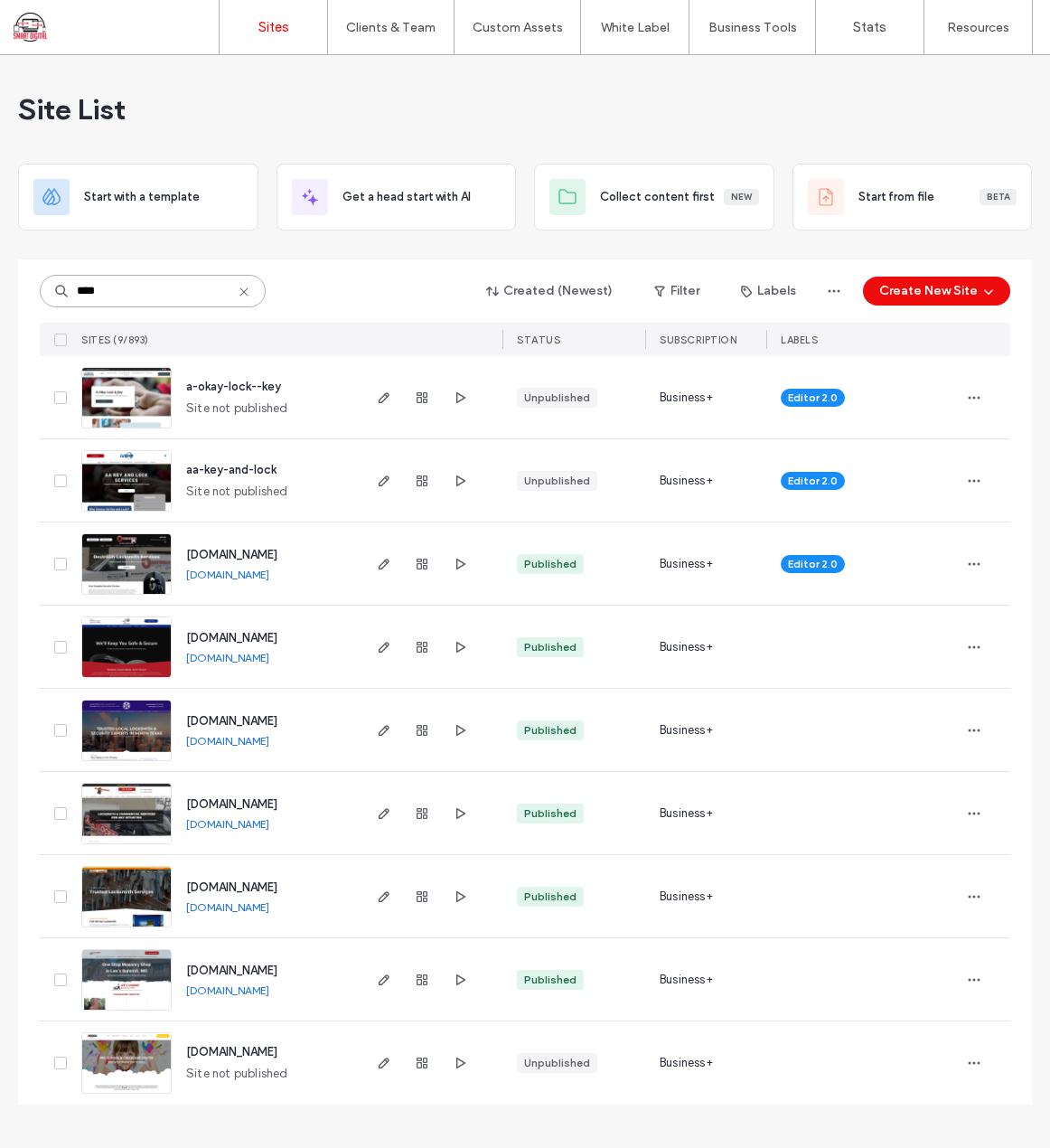
type input "****"
click at [245, 556] on span "[DOMAIN_NAME]" at bounding box center [232, 555] width 91 height 14
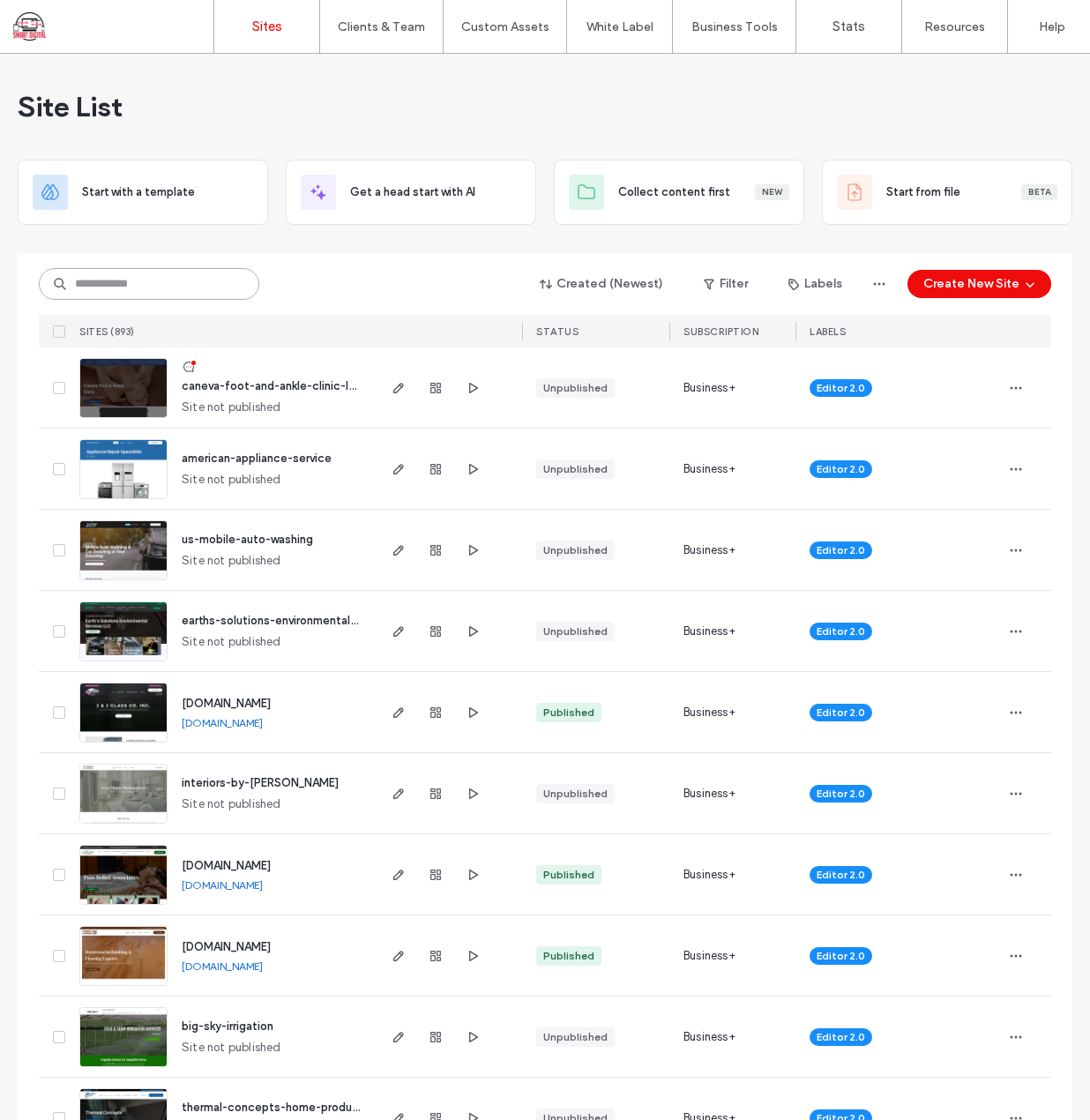
click at [172, 282] on input at bounding box center [148, 283] width 221 height 32
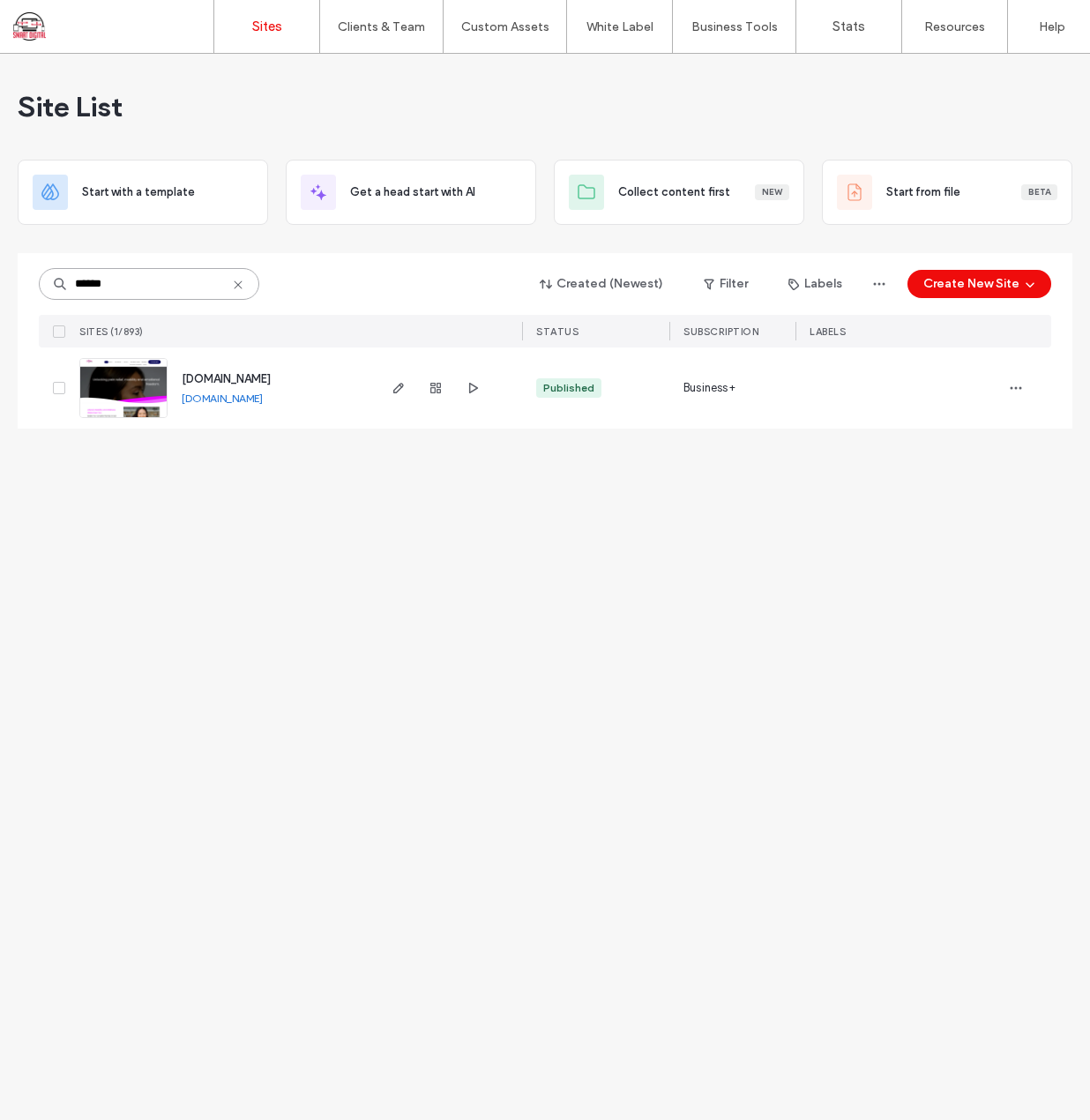
type input "******"
click at [267, 375] on span "[DOMAIN_NAME]" at bounding box center [226, 379] width 89 height 13
